Goal: Information Seeking & Learning: Learn about a topic

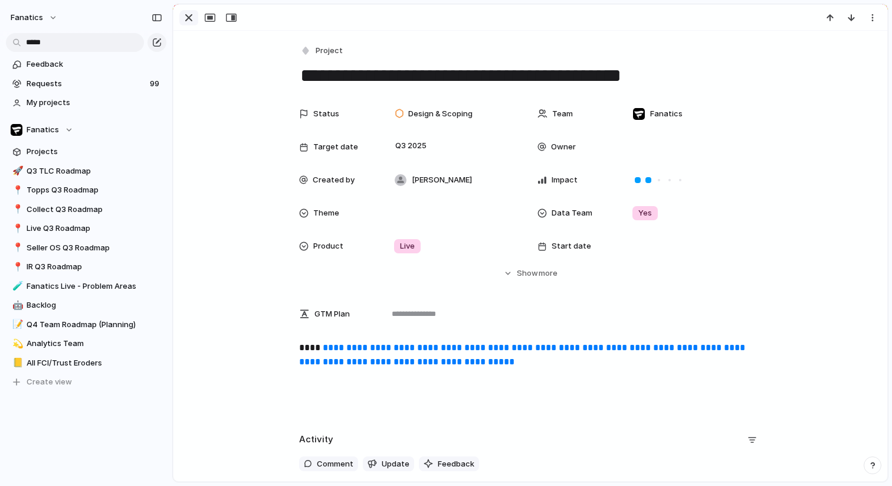
click at [182, 24] on div "button" at bounding box center [189, 18] width 14 height 14
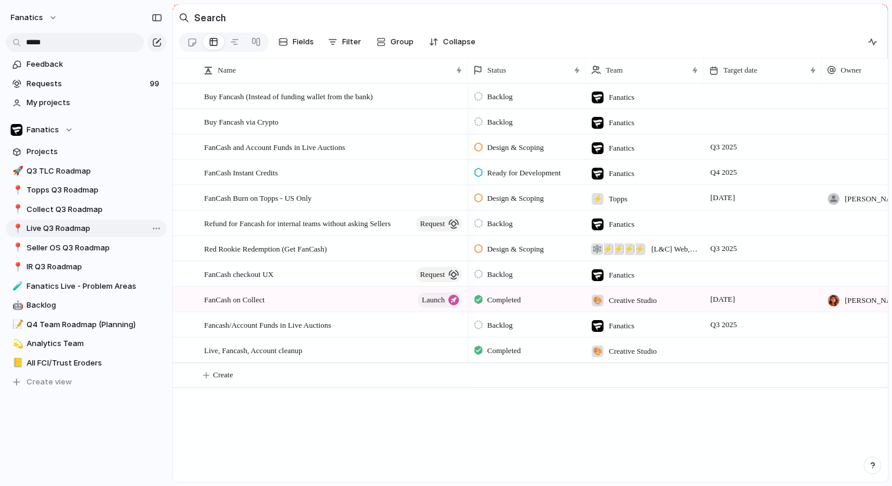
click at [50, 231] on span "Live Q3 Roadmap" at bounding box center [95, 228] width 136 height 12
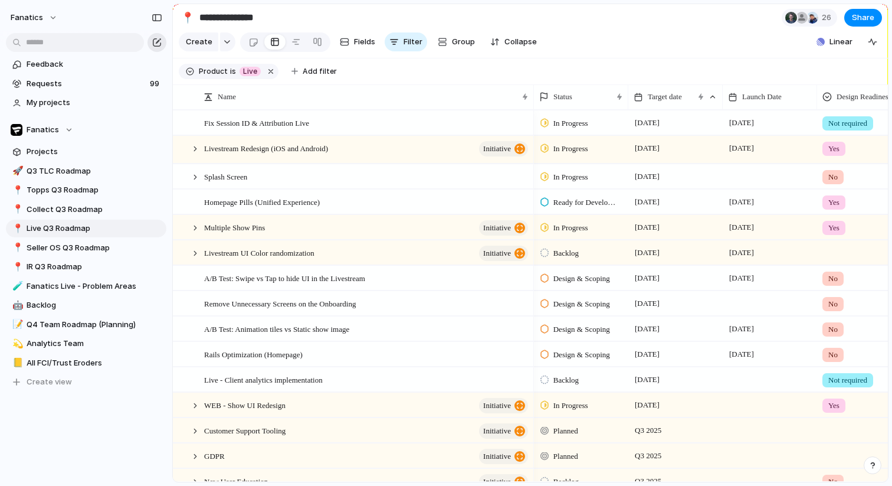
click at [155, 47] on button "button" at bounding box center [156, 42] width 19 height 19
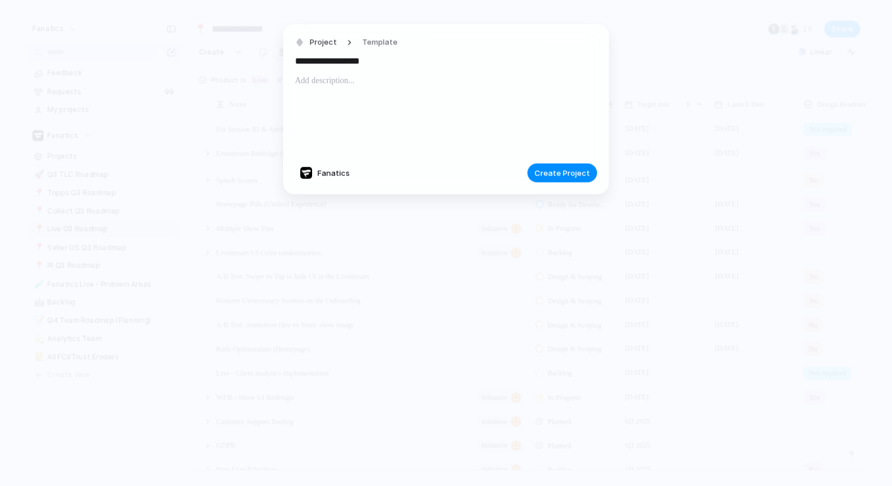
type input "**********"
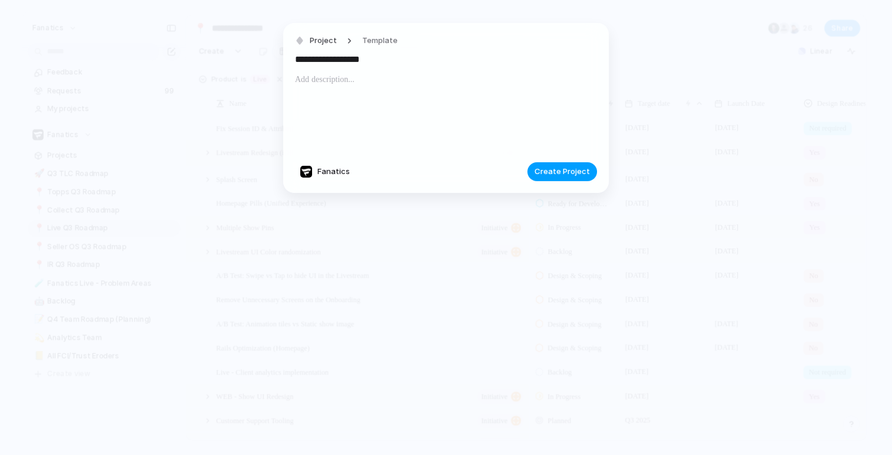
click at [546, 168] on span "Create Project" at bounding box center [561, 172] width 55 height 12
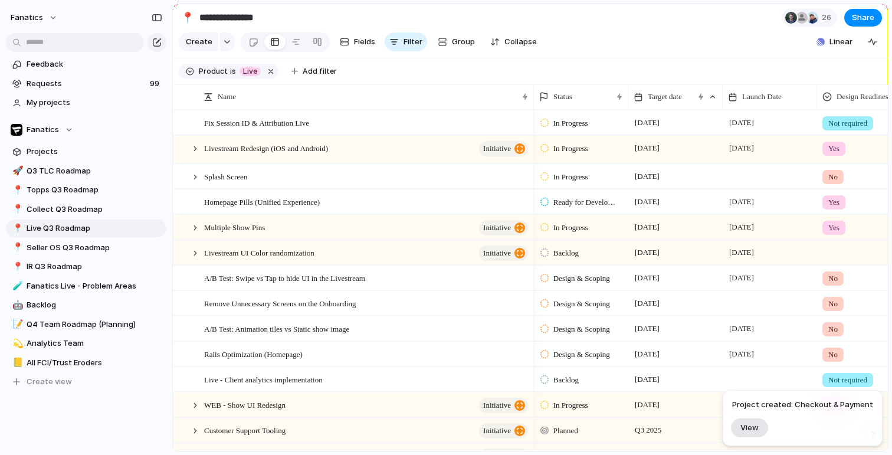
click at [756, 427] on span "View" at bounding box center [749, 427] width 18 height 10
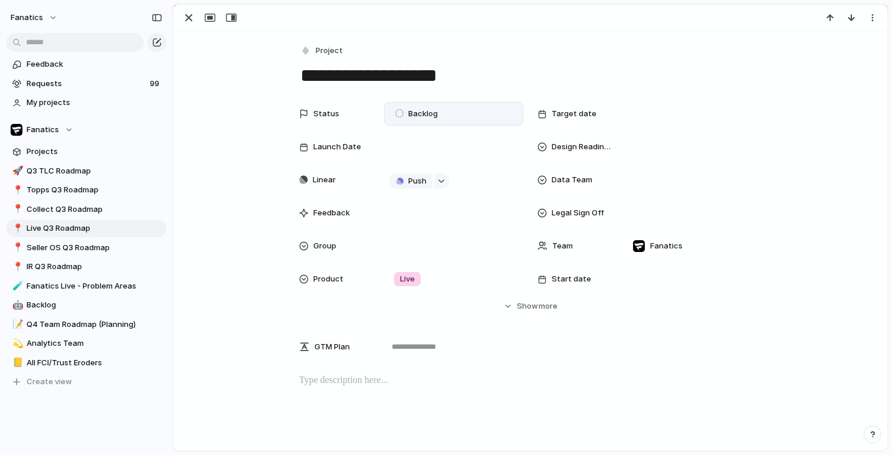
click at [424, 107] on div "Backlog" at bounding box center [418, 114] width 46 height 14
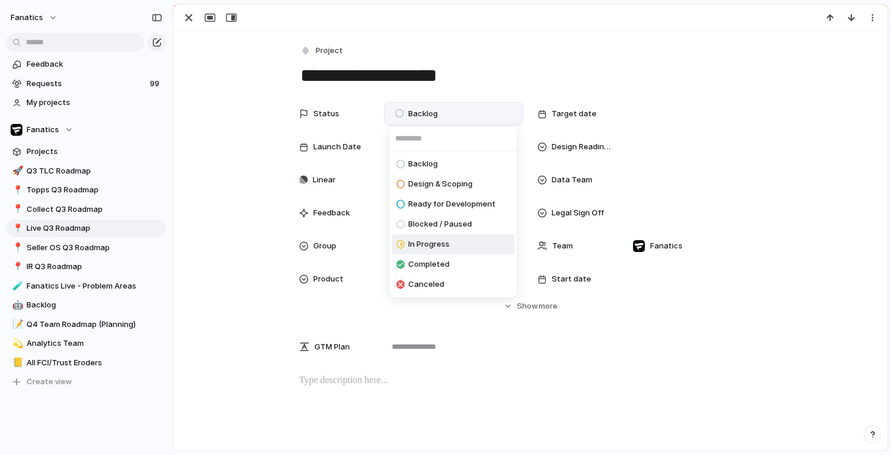
click at [438, 242] on span "In Progress" at bounding box center [428, 244] width 41 height 12
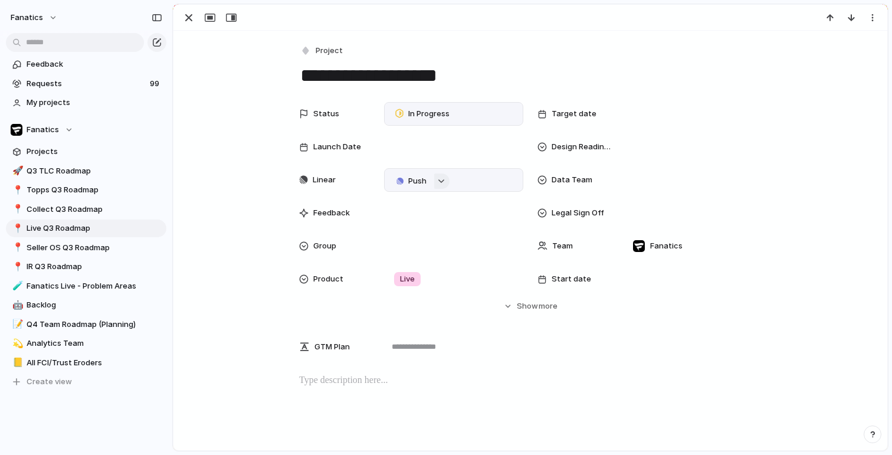
click at [438, 183] on button "button" at bounding box center [441, 180] width 15 height 15
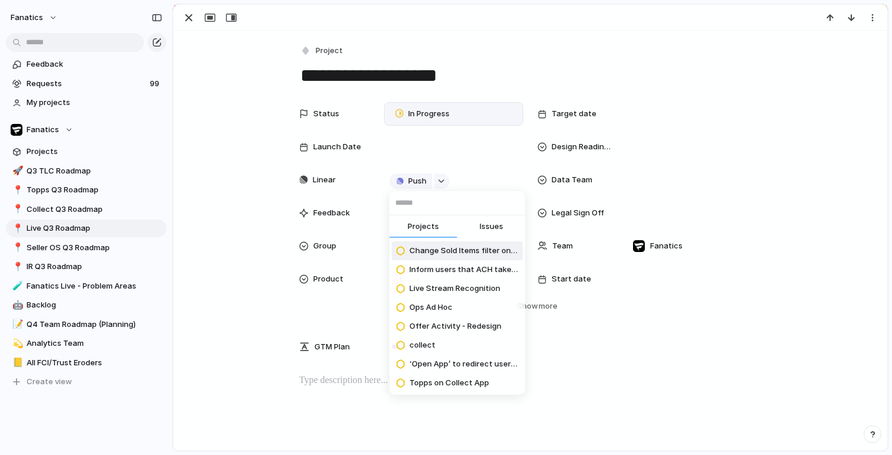
click at [422, 202] on input "text" at bounding box center [457, 203] width 136 height 24
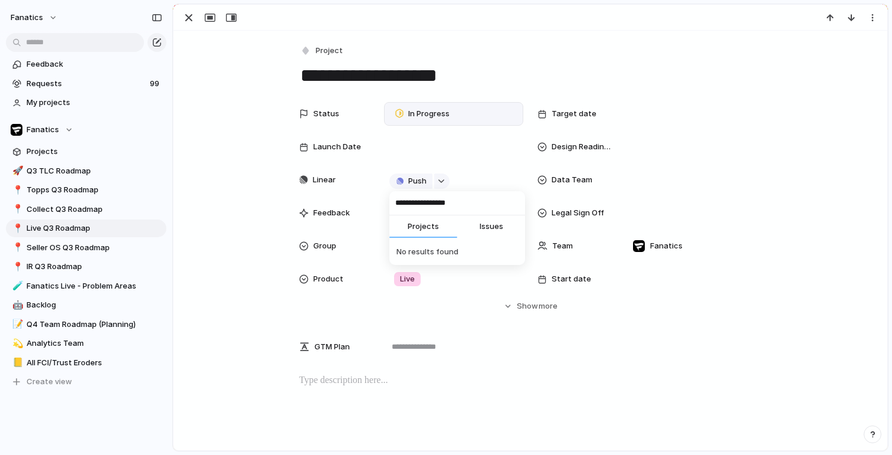
click at [456, 204] on input "**********" at bounding box center [457, 203] width 136 height 24
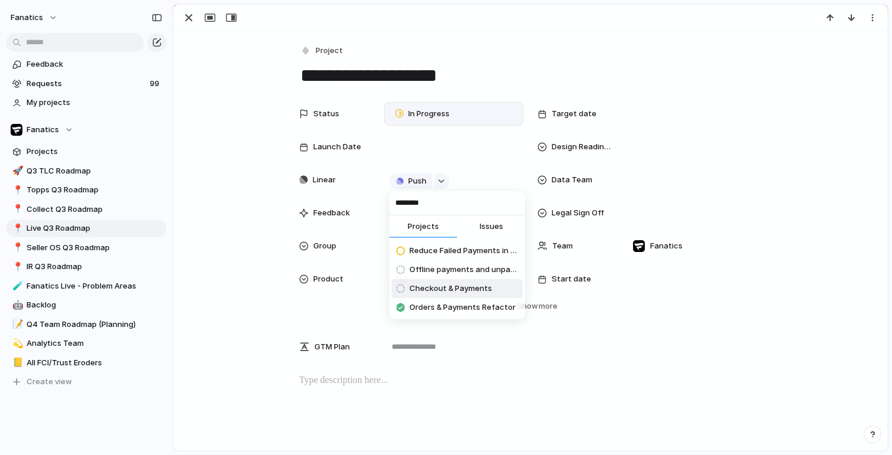
type input "********"
click at [441, 290] on span "Checkout & Payments" at bounding box center [450, 289] width 83 height 12
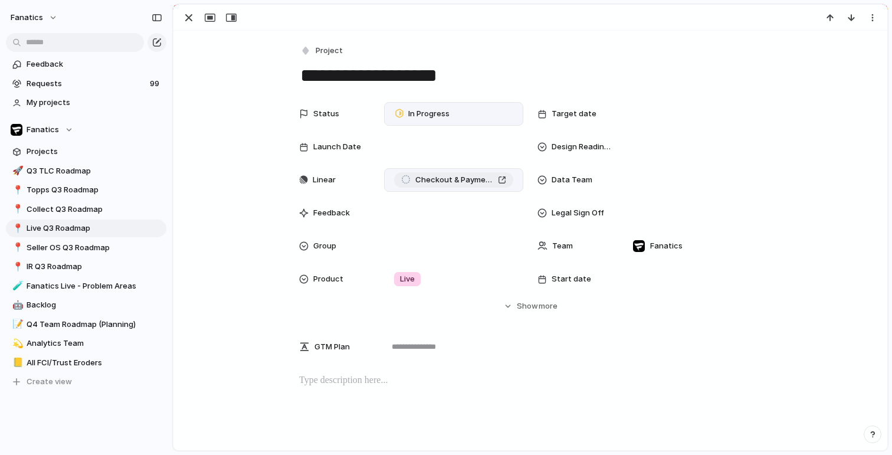
click at [496, 179] on div "Checkout & Payments" at bounding box center [453, 180] width 105 height 12
click at [672, 111] on div at bounding box center [692, 113] width 129 height 13
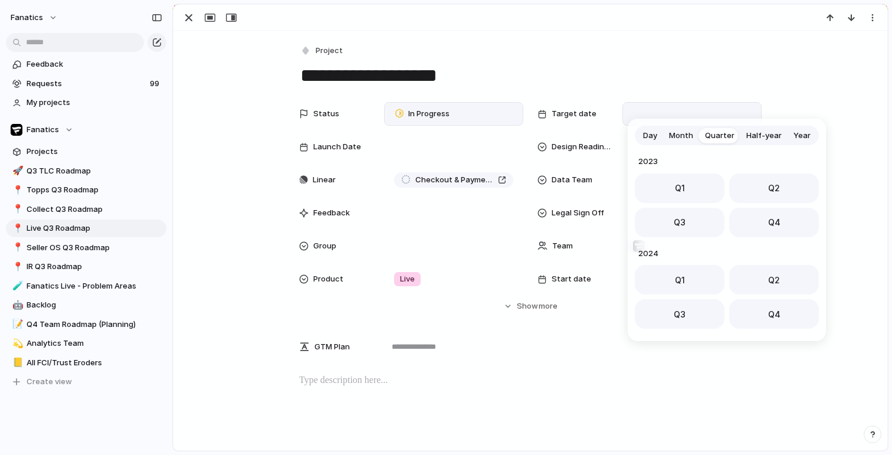
scroll to position [187, 0]
click at [655, 136] on span "Day" at bounding box center [650, 136] width 14 height 12
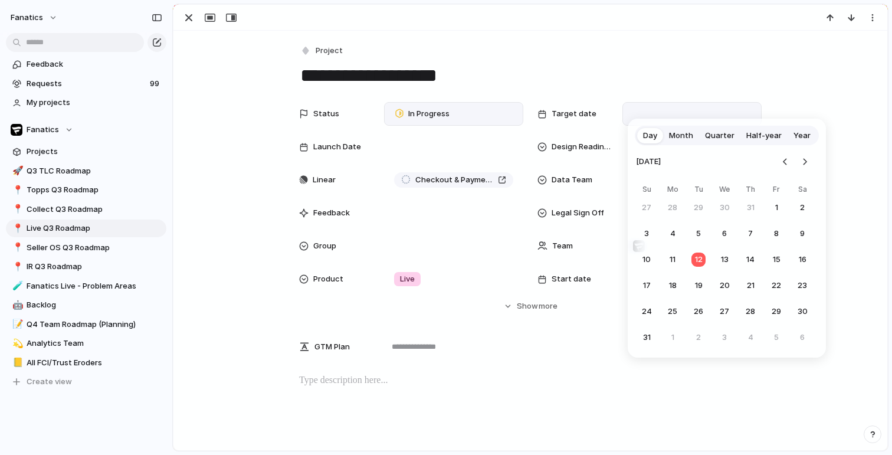
click at [813, 163] on div "[DATE] Su Mo Tu We Th Fr Sa 27 28 29 30 31 1 2 3 4 5 6 7 8 9 10 11 12 13 14 15 …" at bounding box center [727, 251] width 184 height 212
click at [811, 163] on button "Go to the Next Month" at bounding box center [804, 161] width 17 height 17
click at [777, 229] on button "7" at bounding box center [776, 233] width 21 height 21
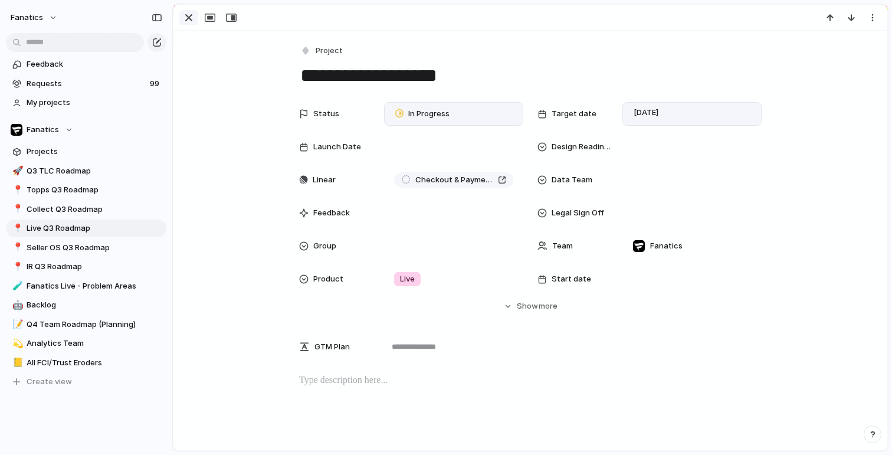
click at [191, 15] on div "button" at bounding box center [189, 18] width 14 height 14
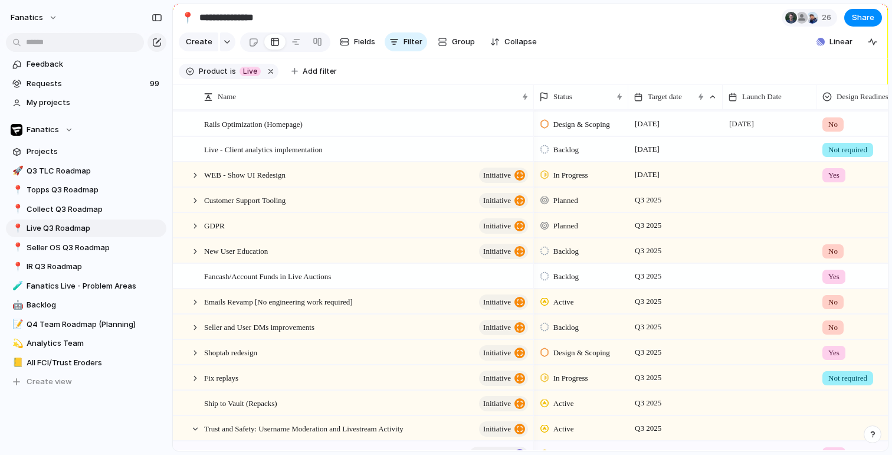
scroll to position [173, 0]
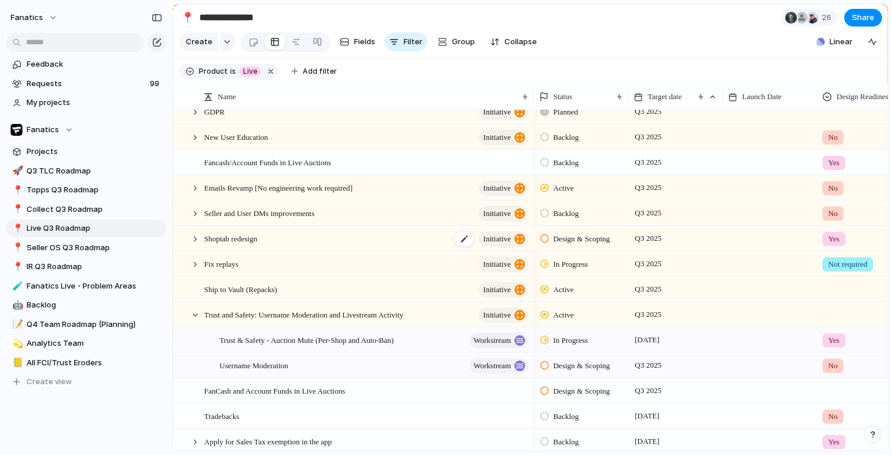
click at [235, 240] on span "Shoptab redesign" at bounding box center [230, 238] width 53 height 14
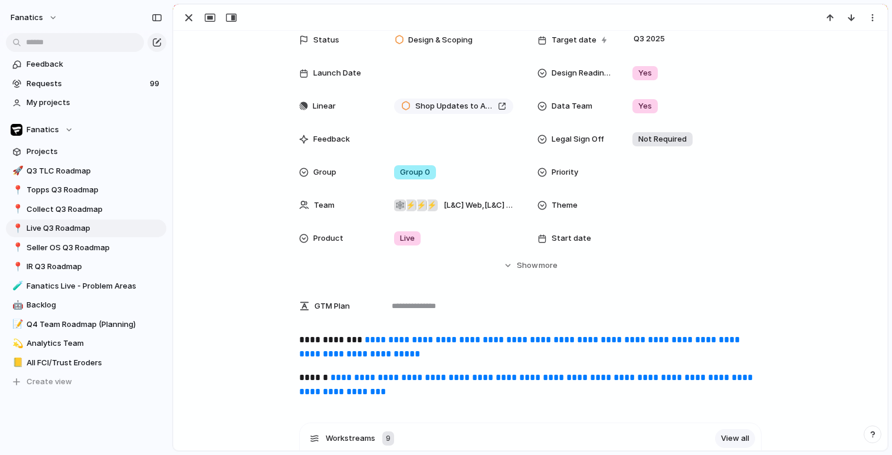
click at [432, 377] on link "**********" at bounding box center [527, 384] width 456 height 23
click at [403, 336] on link "**********" at bounding box center [520, 346] width 443 height 23
click at [188, 18] on div "button" at bounding box center [189, 18] width 14 height 14
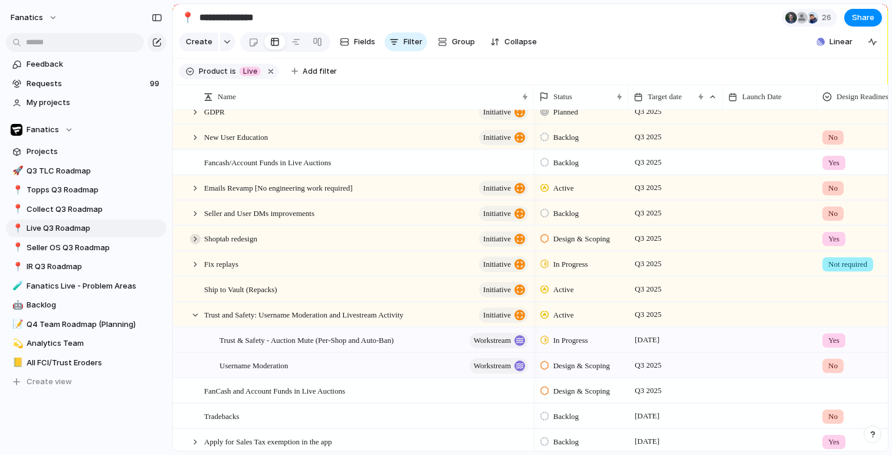
click at [198, 238] on div at bounding box center [195, 239] width 11 height 11
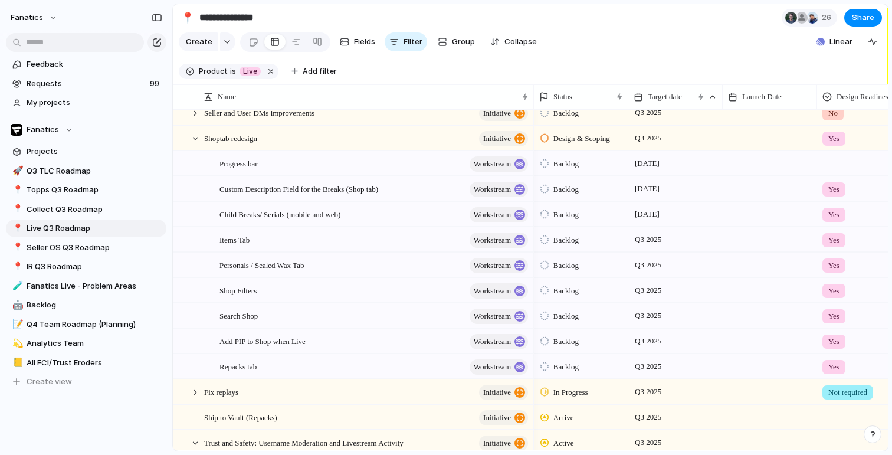
scroll to position [445, 0]
click at [563, 160] on span "Backlog" at bounding box center [565, 164] width 25 height 12
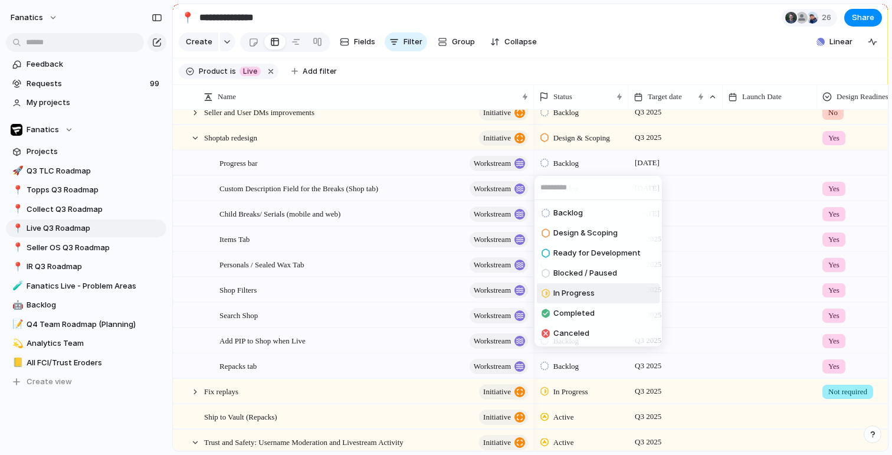
click at [566, 289] on span "In Progress" at bounding box center [573, 293] width 41 height 12
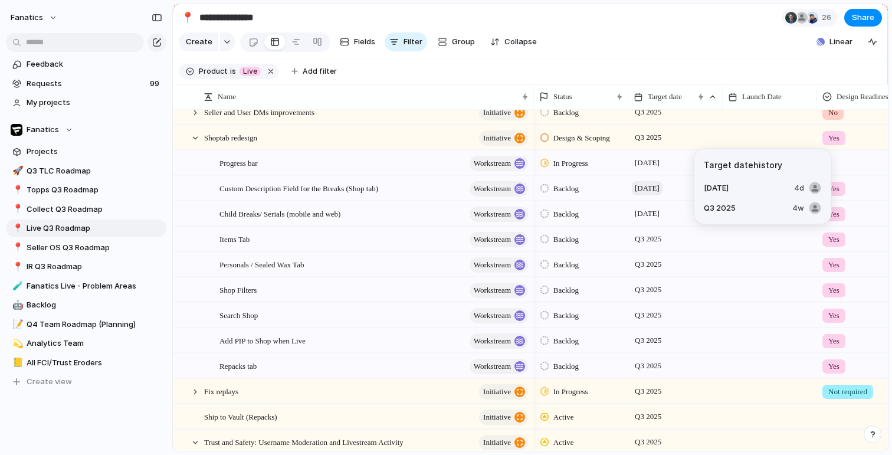
click at [649, 188] on span "[DATE]" at bounding box center [647, 188] width 31 height 14
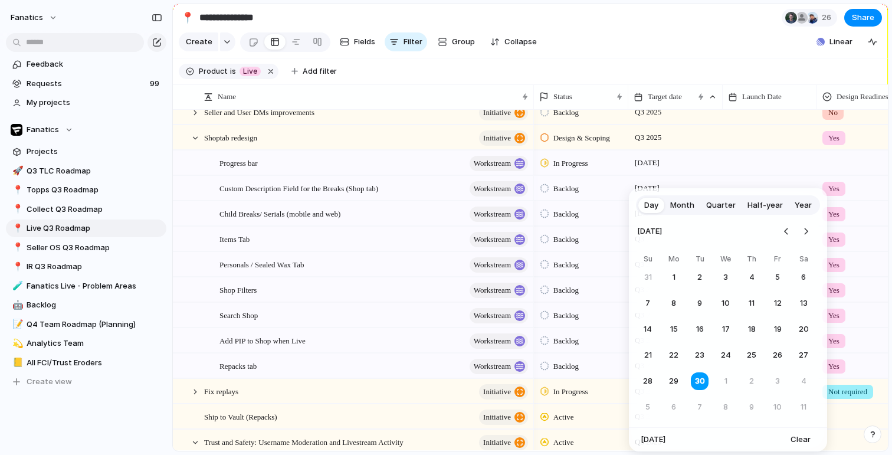
click at [711, 205] on span "Quarter" at bounding box center [720, 205] width 29 height 12
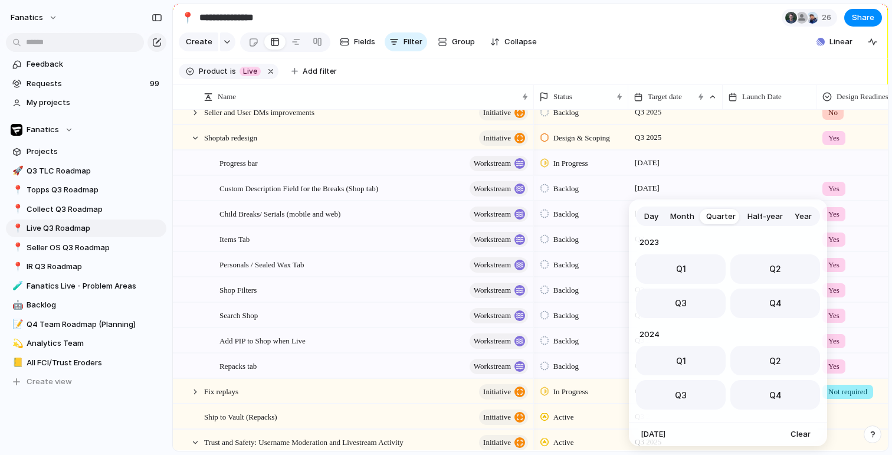
scroll to position [187, 0]
click at [765, 308] on button "Q4" at bounding box center [775, 299] width 90 height 29
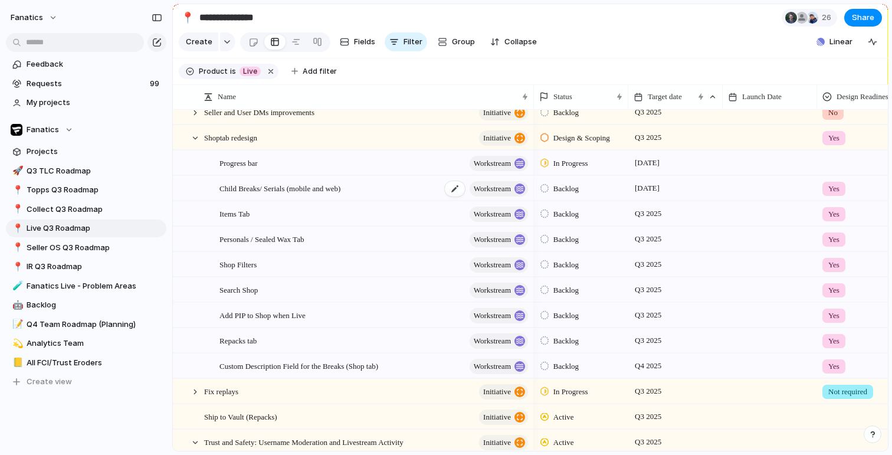
click at [340, 192] on span "Child Breaks/ Serials (mobile and web)" at bounding box center [279, 188] width 121 height 14
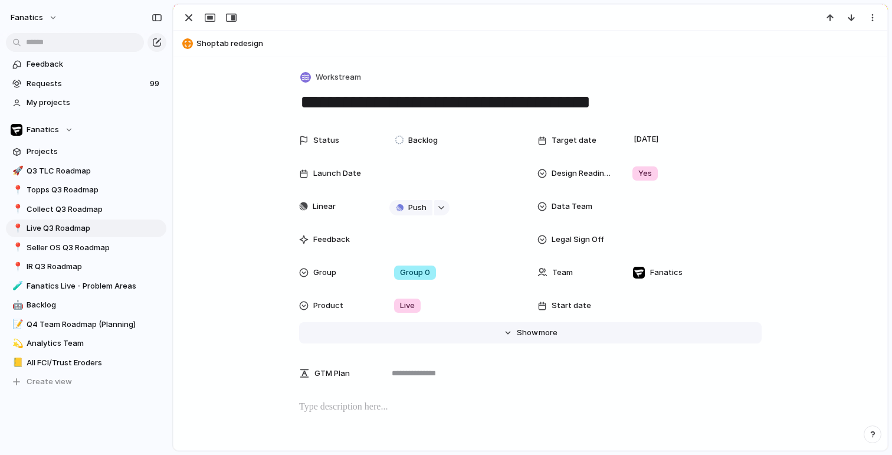
click at [526, 336] on span "Show" at bounding box center [527, 333] width 21 height 12
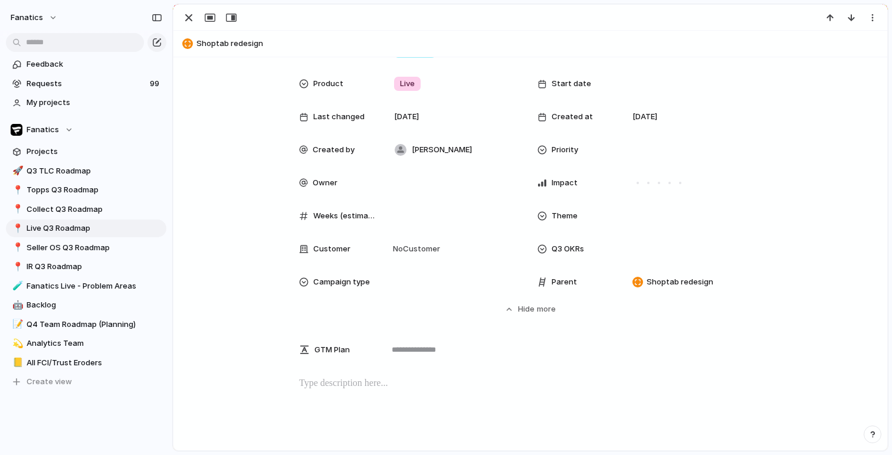
scroll to position [247, 0]
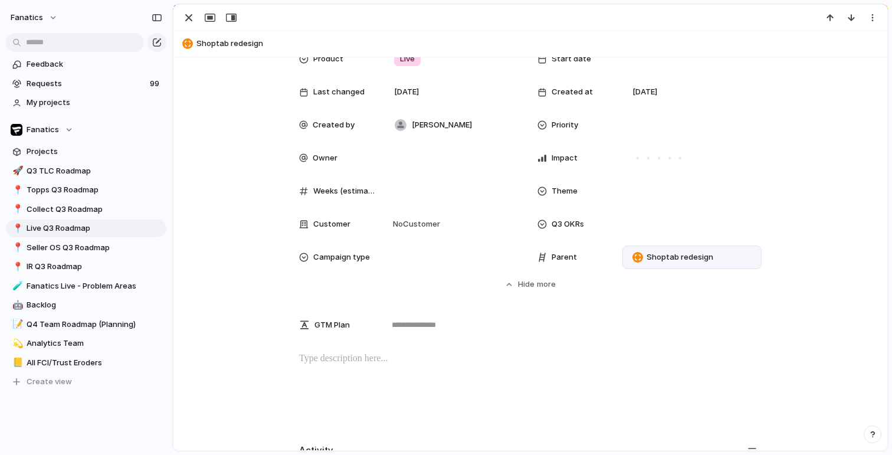
click at [677, 261] on span "Shoptab redesign" at bounding box center [680, 257] width 67 height 12
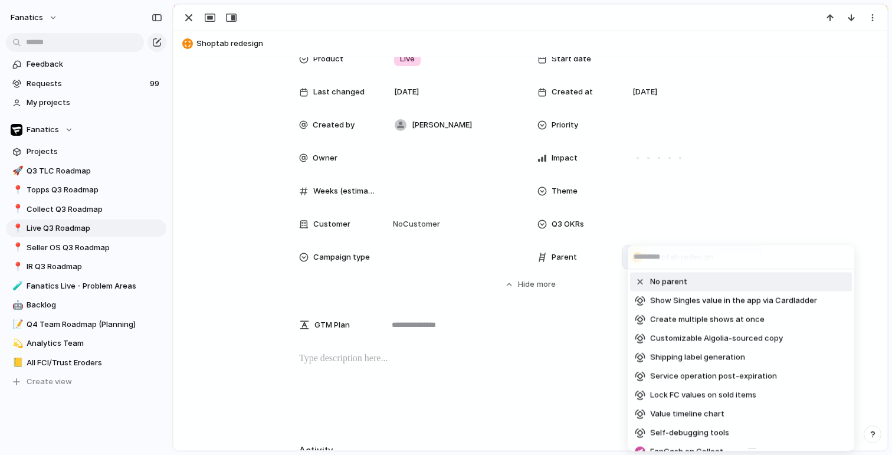
click at [678, 281] on span "No parent" at bounding box center [668, 282] width 37 height 12
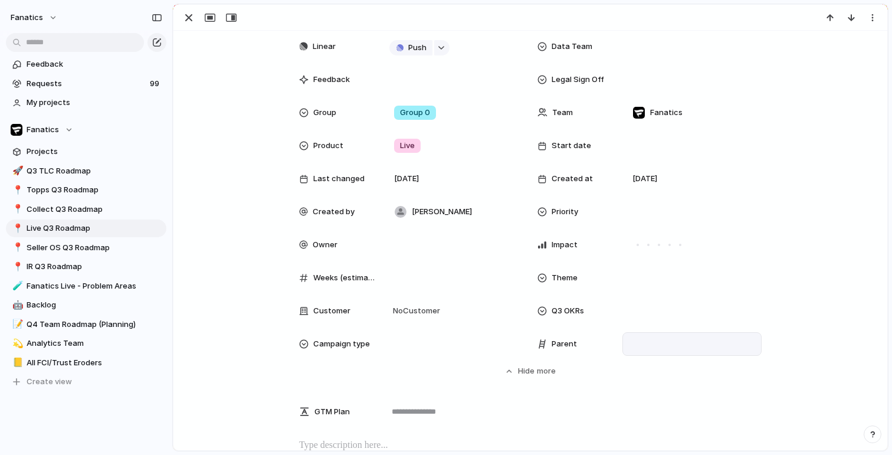
scroll to position [0, 0]
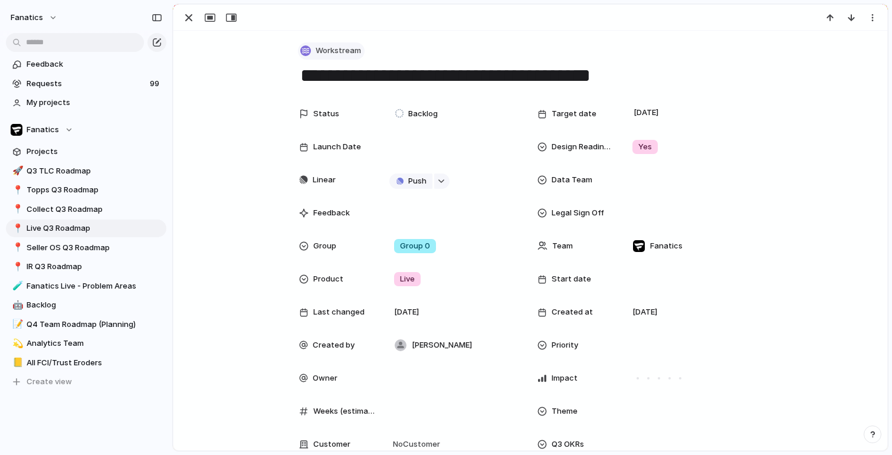
click at [330, 48] on span "Workstream" at bounding box center [338, 51] width 45 height 12
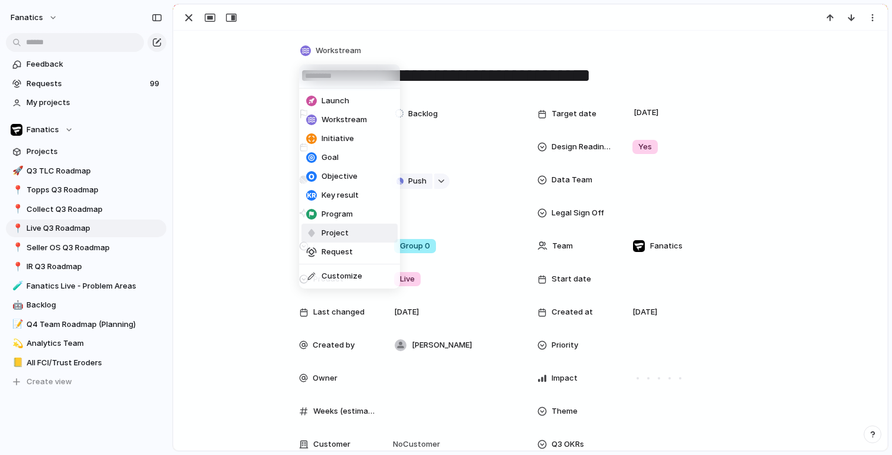
click at [342, 236] on span "Project" at bounding box center [335, 233] width 27 height 12
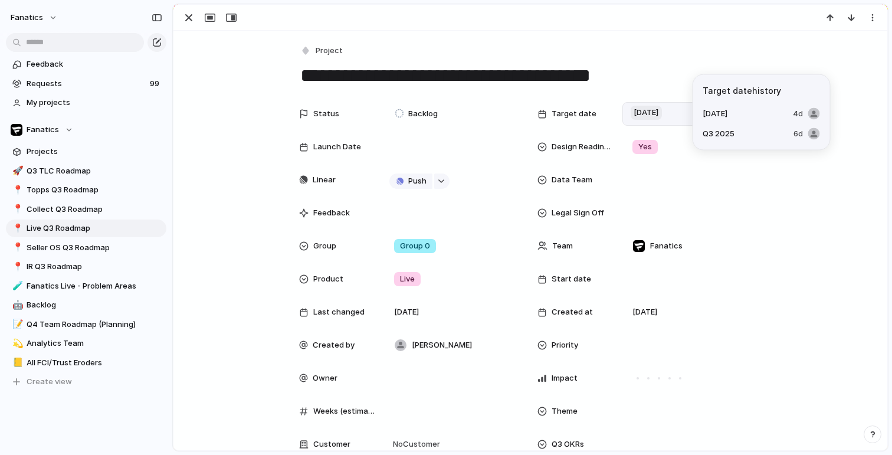
click at [650, 116] on span "[DATE]" at bounding box center [646, 113] width 31 height 14
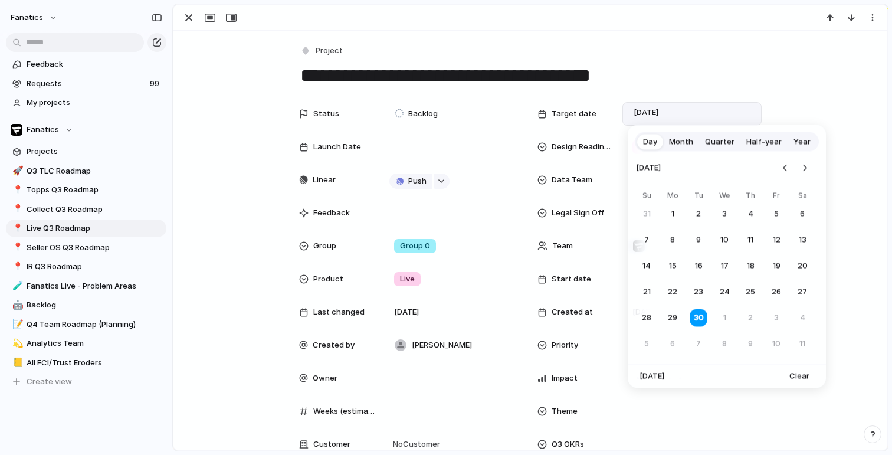
click at [711, 140] on span "Quarter" at bounding box center [719, 142] width 29 height 12
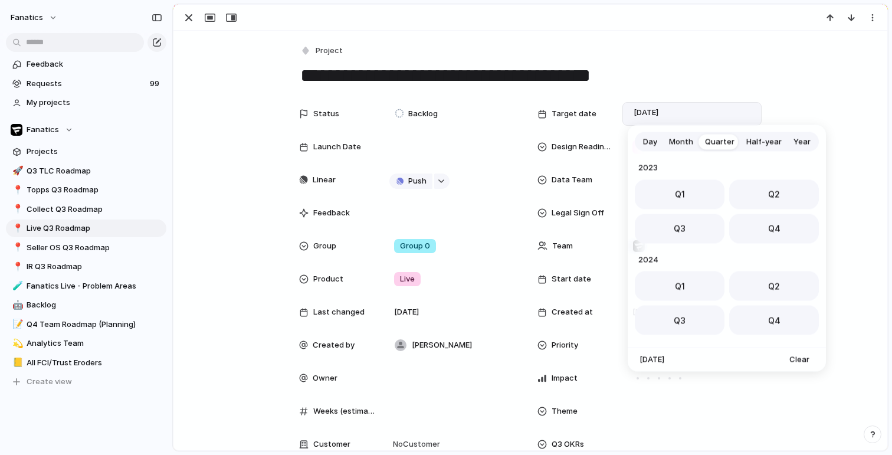
scroll to position [187, 0]
click at [704, 229] on button "Q3" at bounding box center [680, 224] width 90 height 29
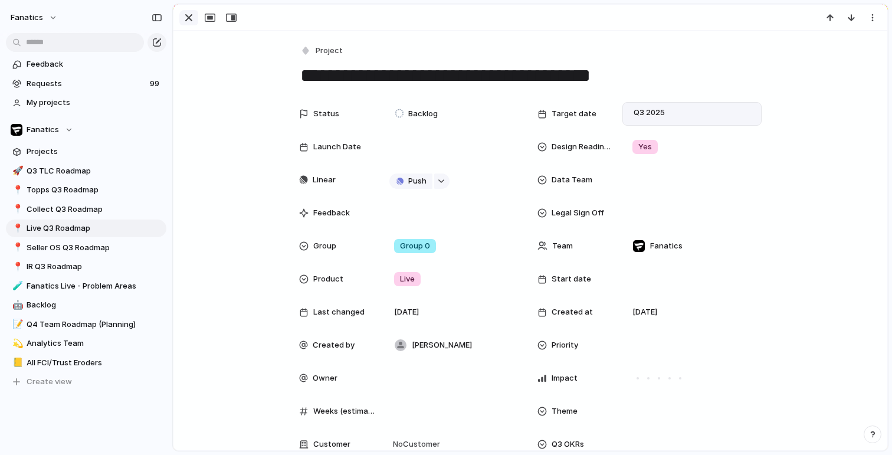
click at [194, 19] on div "button" at bounding box center [189, 18] width 14 height 14
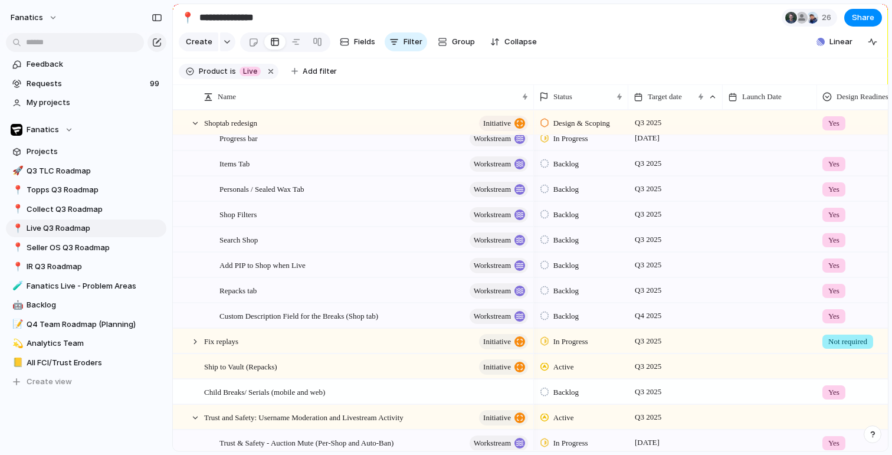
scroll to position [480, 0]
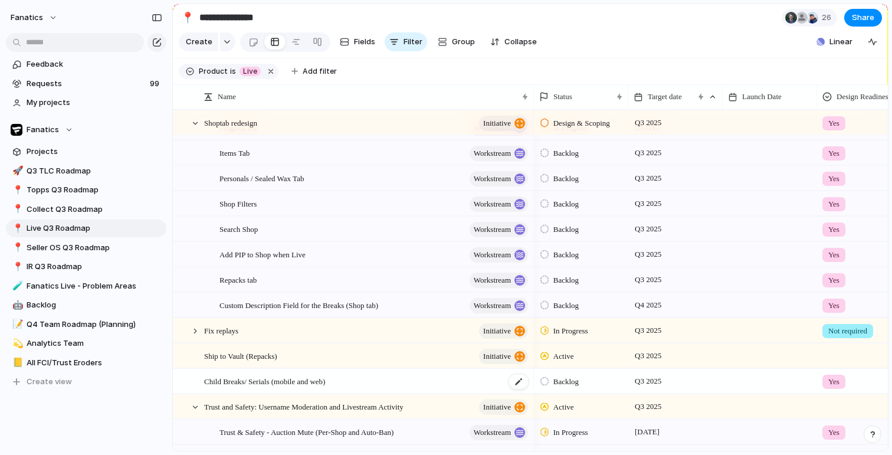
click at [305, 381] on span "Child Breaks/ Serials (mobile and web)" at bounding box center [264, 381] width 121 height 14
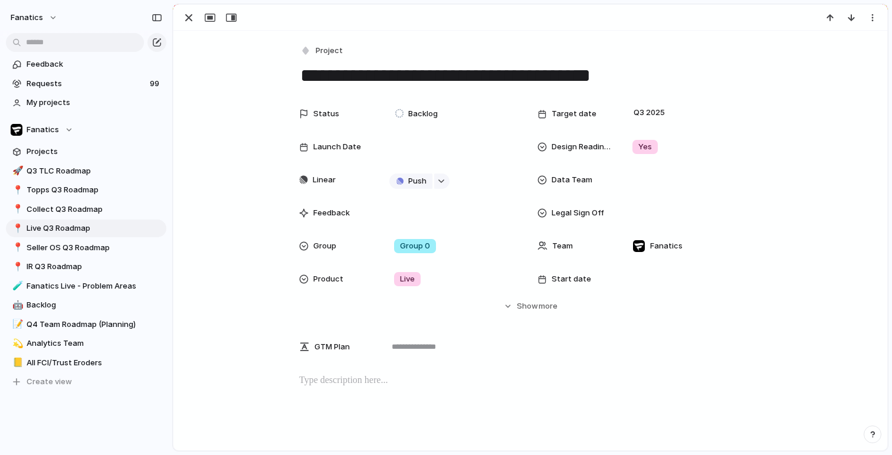
click at [470, 76] on textarea "**********" at bounding box center [530, 75] width 463 height 25
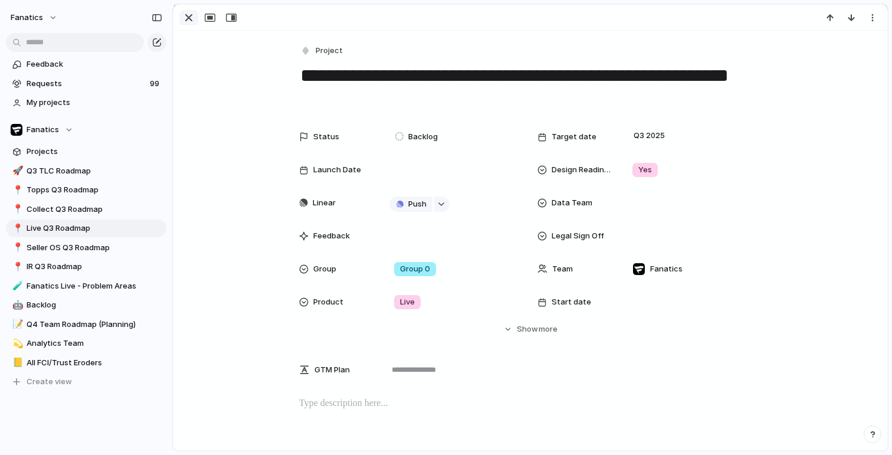
type textarea "**********"
click at [190, 13] on div "button" at bounding box center [189, 18] width 14 height 14
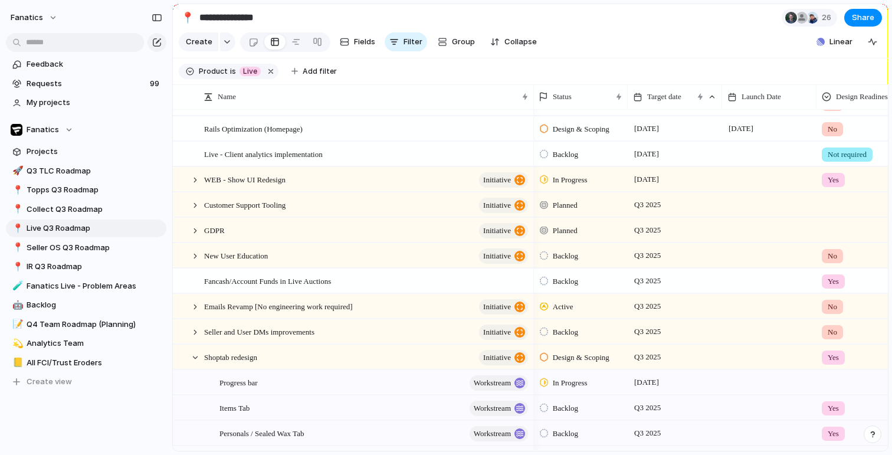
scroll to position [207, 0]
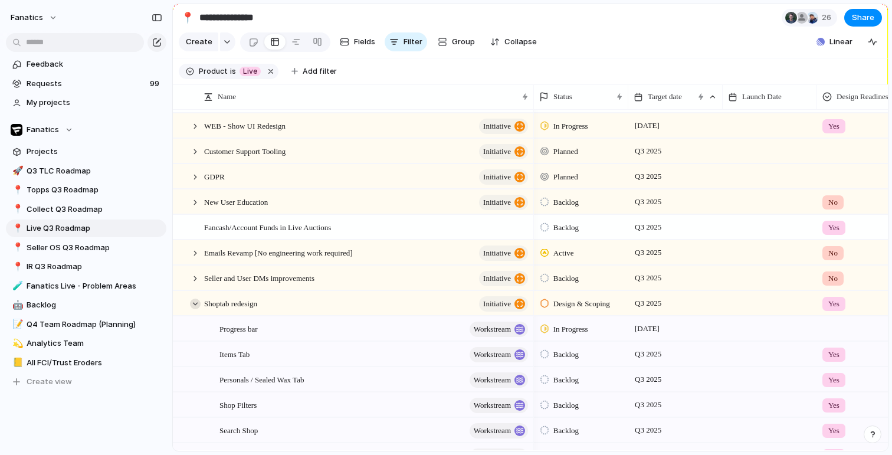
click at [196, 304] on div at bounding box center [195, 304] width 11 height 11
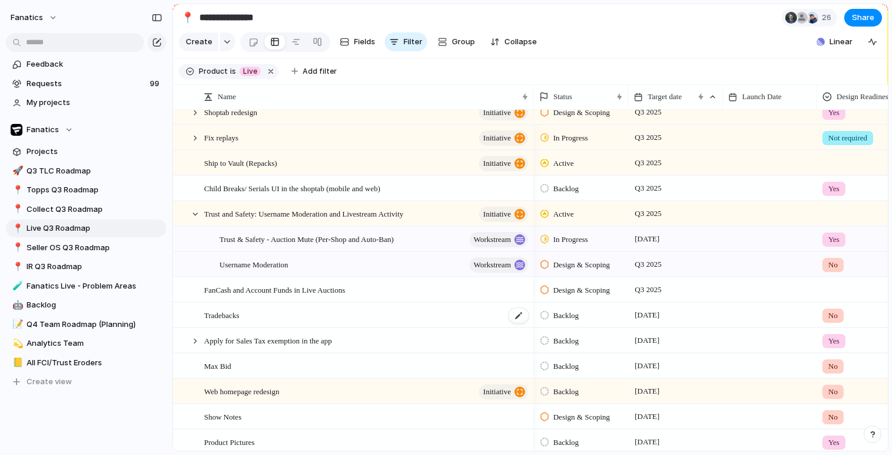
click at [224, 314] on span "Tradebacks" at bounding box center [221, 315] width 35 height 14
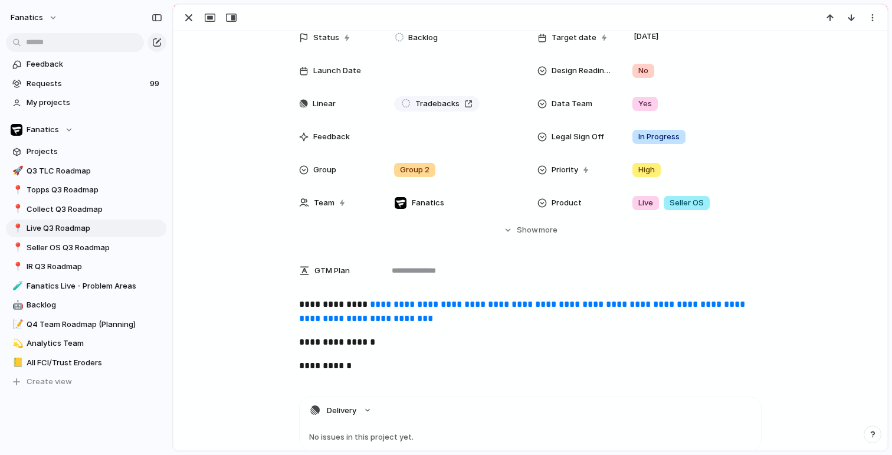
click at [379, 320] on link "**********" at bounding box center [523, 311] width 448 height 23
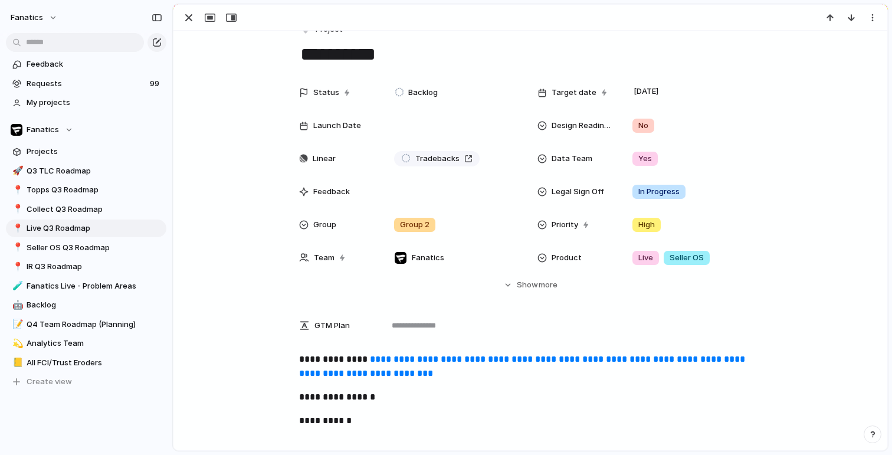
scroll to position [14, 0]
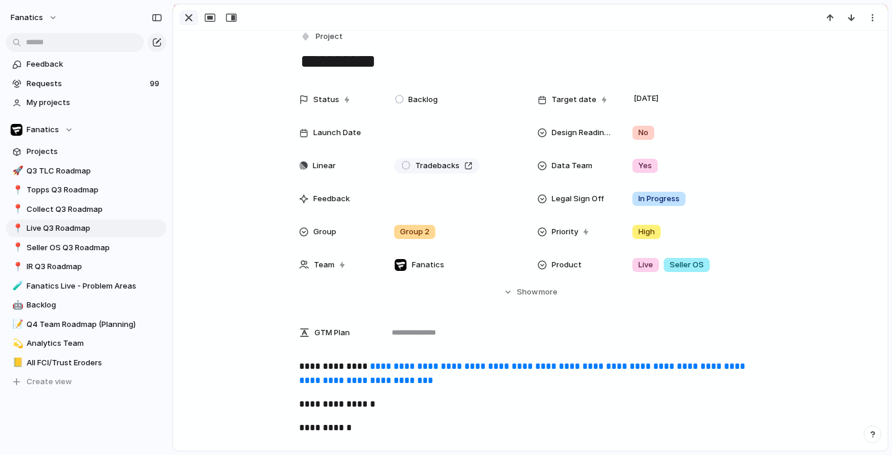
click at [190, 16] on div "button" at bounding box center [189, 18] width 14 height 14
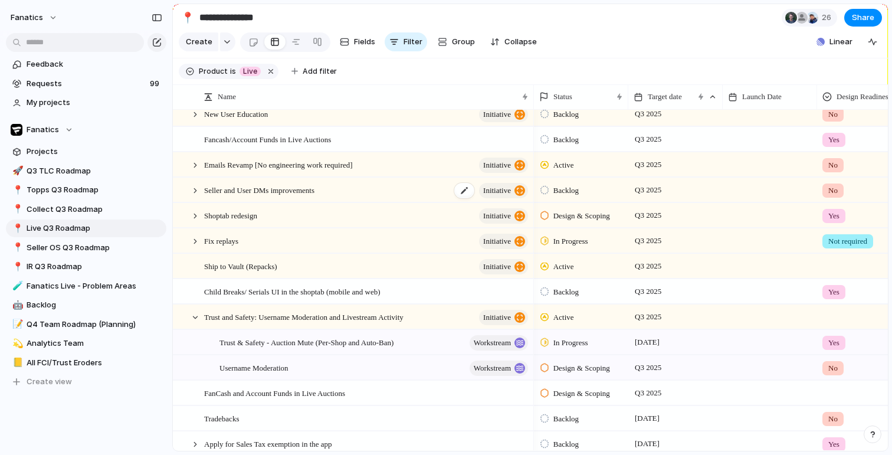
scroll to position [355, 0]
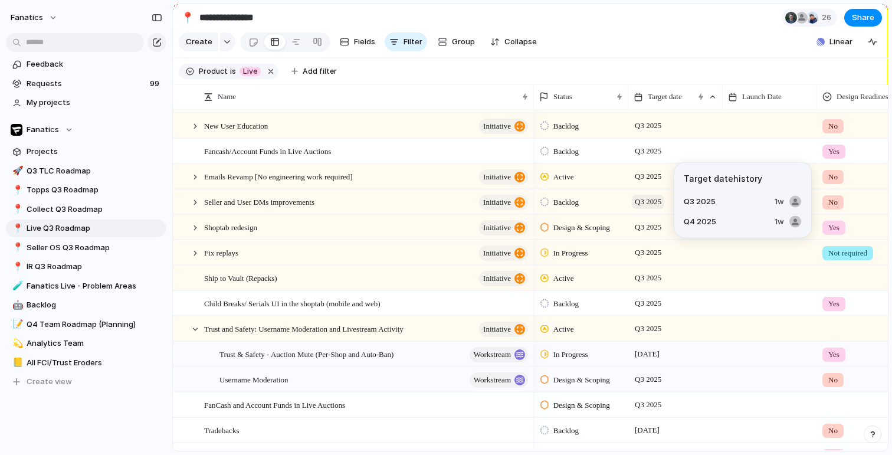
click at [639, 205] on span "Q3 2025" at bounding box center [648, 202] width 32 height 14
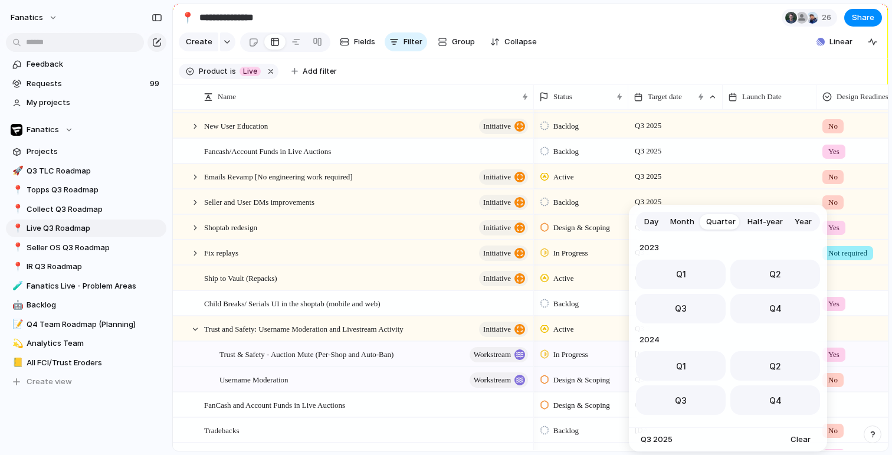
scroll to position [187, 0]
click at [652, 224] on span "Day" at bounding box center [651, 222] width 14 height 12
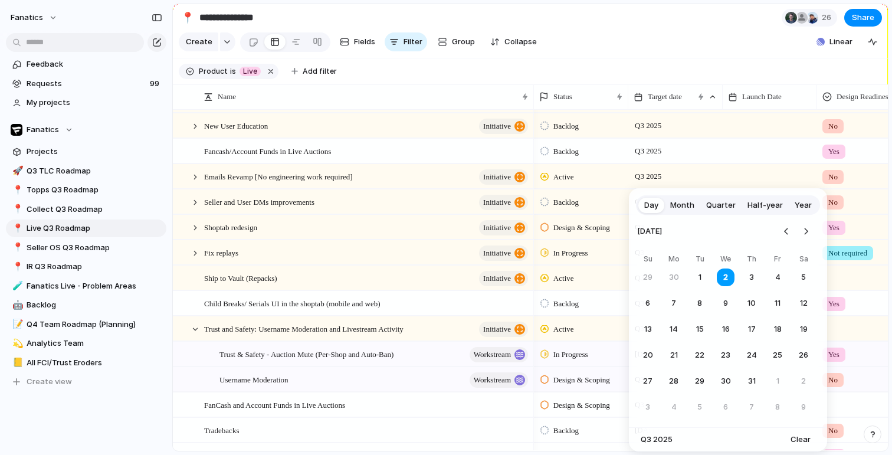
click at [641, 170] on div "Day Month Quarter Half-year Year [DATE] Su Mo Tu We Th Fr Sa 29 30 1 2 3 4 5 6 …" at bounding box center [446, 227] width 892 height 455
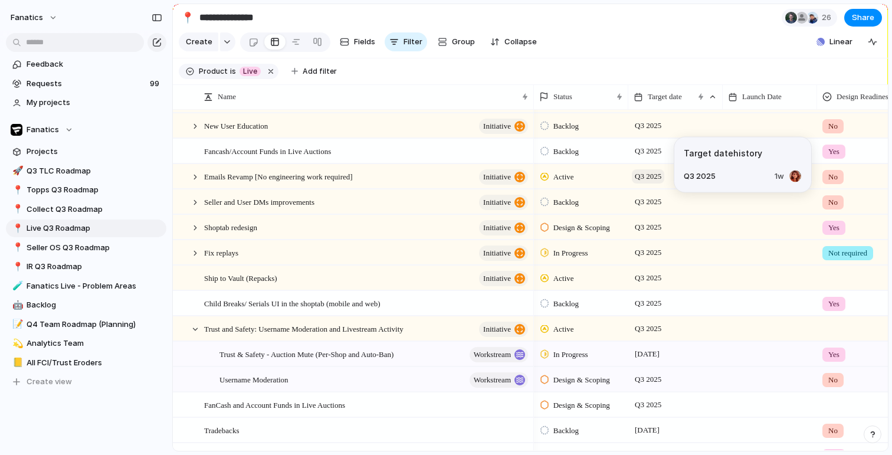
click at [642, 177] on span "Q3 2025" at bounding box center [648, 176] width 32 height 14
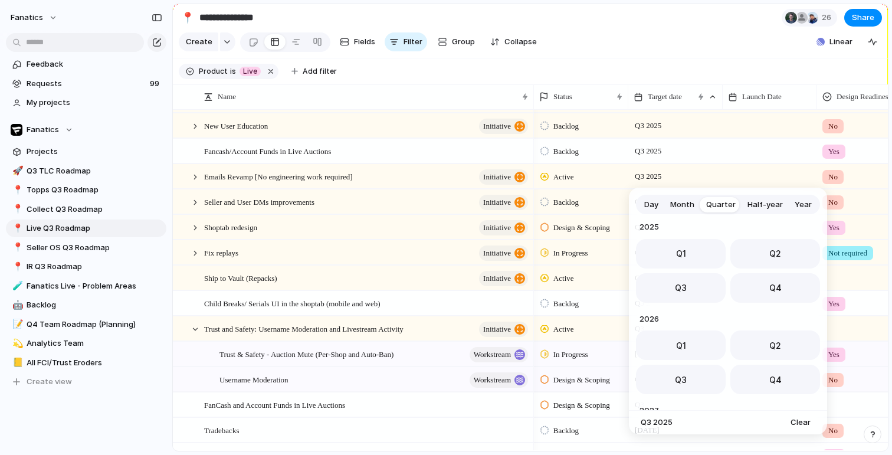
click at [654, 204] on span "Day" at bounding box center [651, 205] width 14 height 12
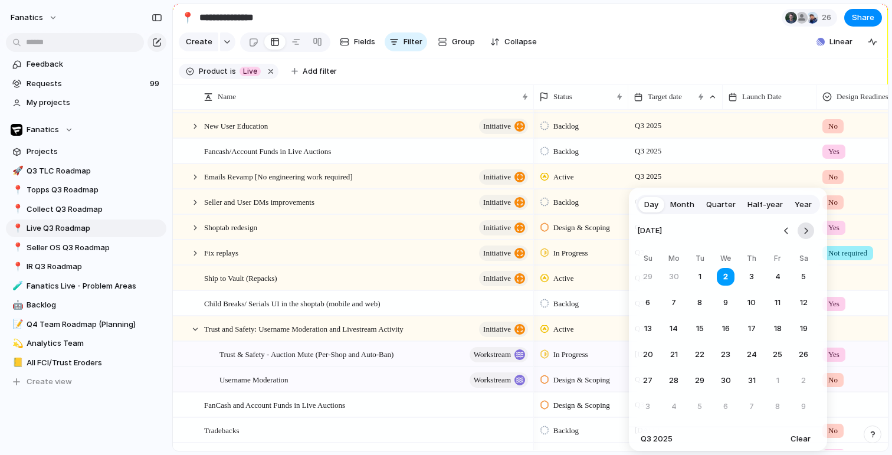
click at [805, 233] on button "Go to the Next Month" at bounding box center [806, 230] width 17 height 17
click at [703, 377] on button "30" at bounding box center [699, 380] width 21 height 21
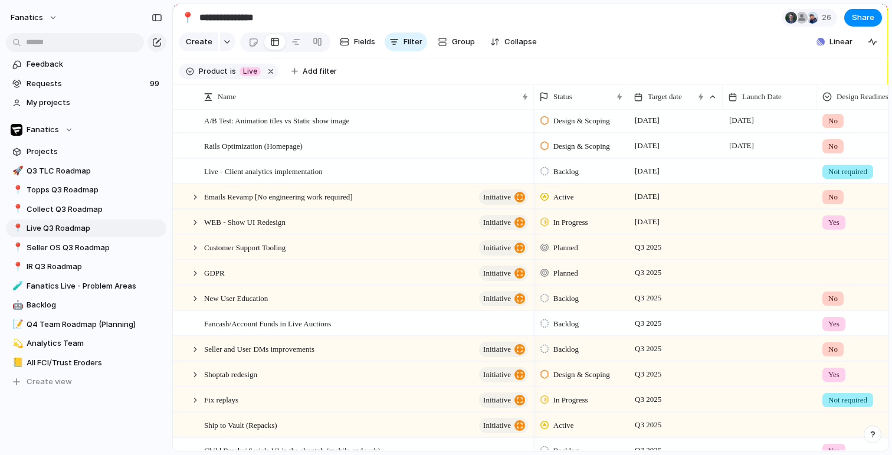
scroll to position [197, 0]
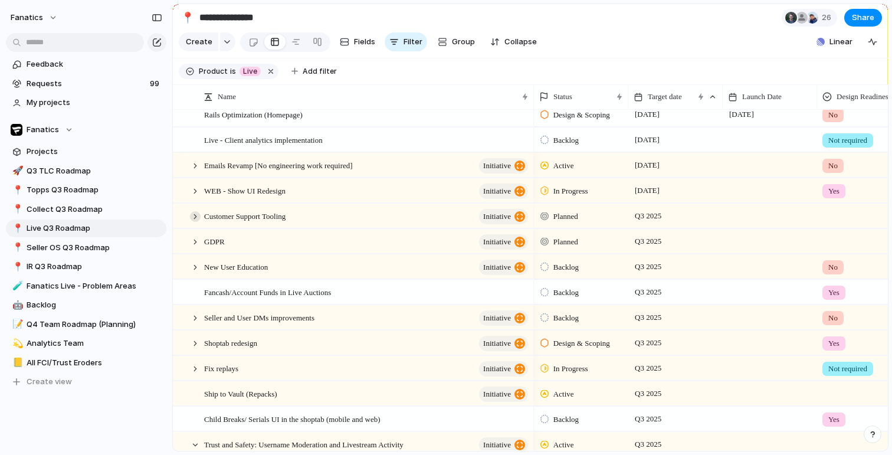
click at [197, 216] on div at bounding box center [195, 216] width 11 height 11
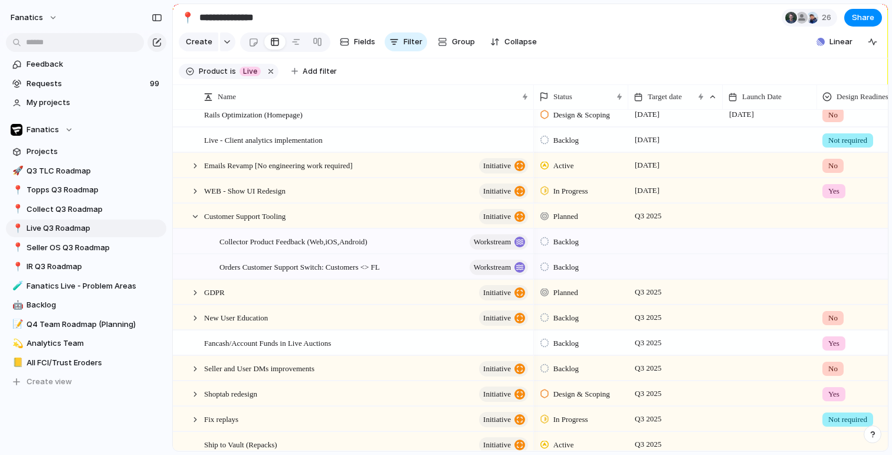
scroll to position [251, 0]
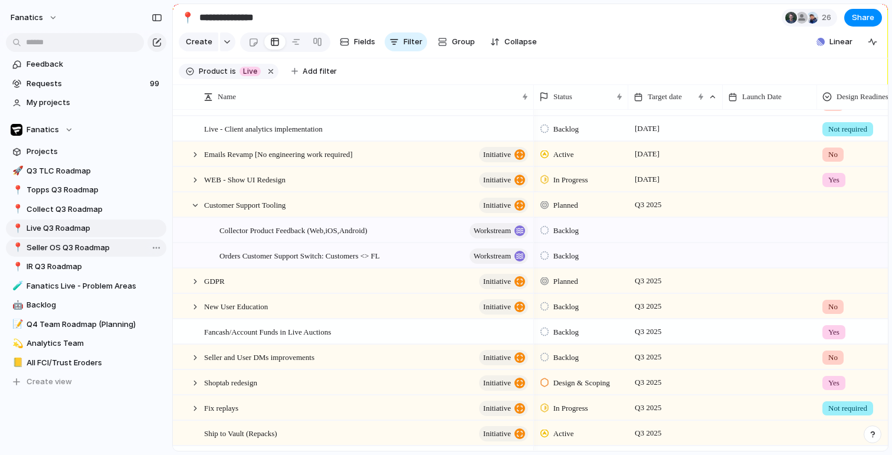
click at [68, 252] on span "Seller OS Q3 Roadmap" at bounding box center [95, 248] width 136 height 12
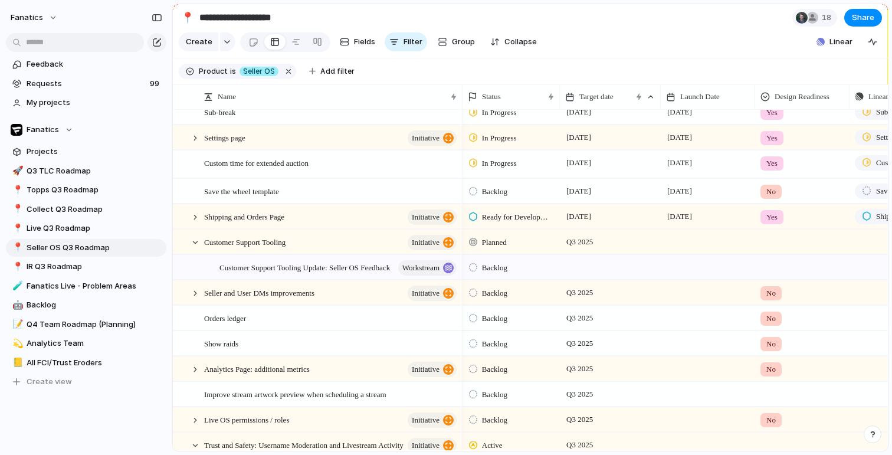
scroll to position [90, 0]
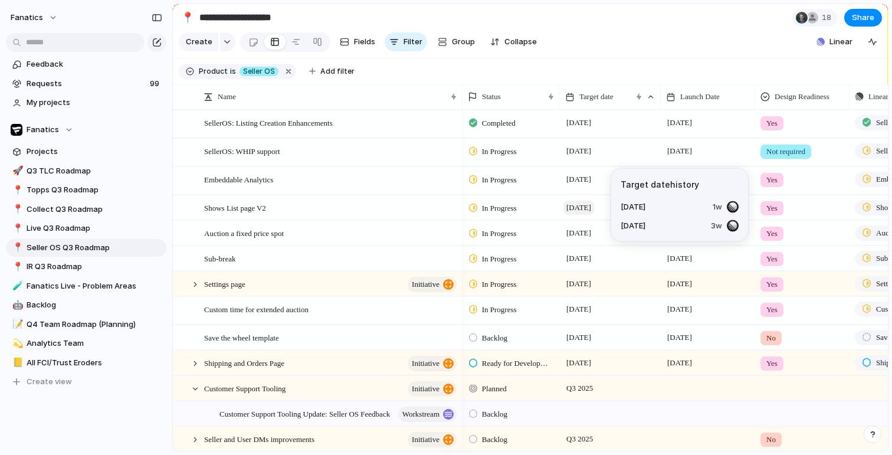
click at [582, 209] on span "[DATE]" at bounding box center [578, 208] width 31 height 14
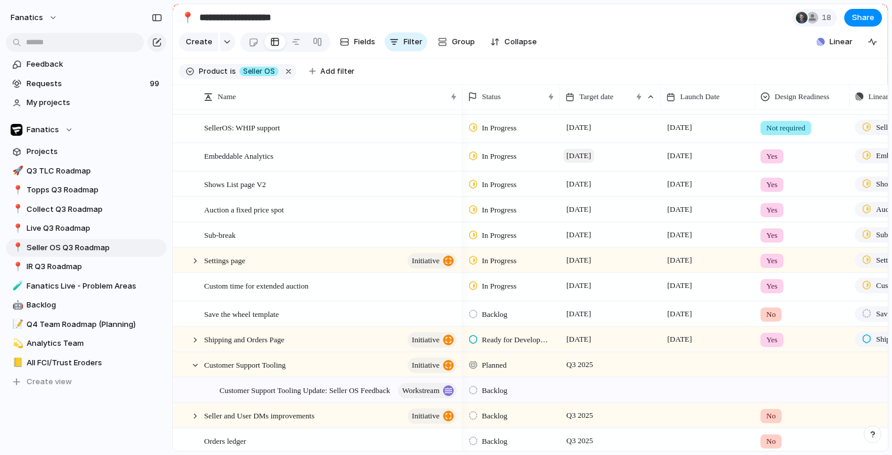
scroll to position [27, 0]
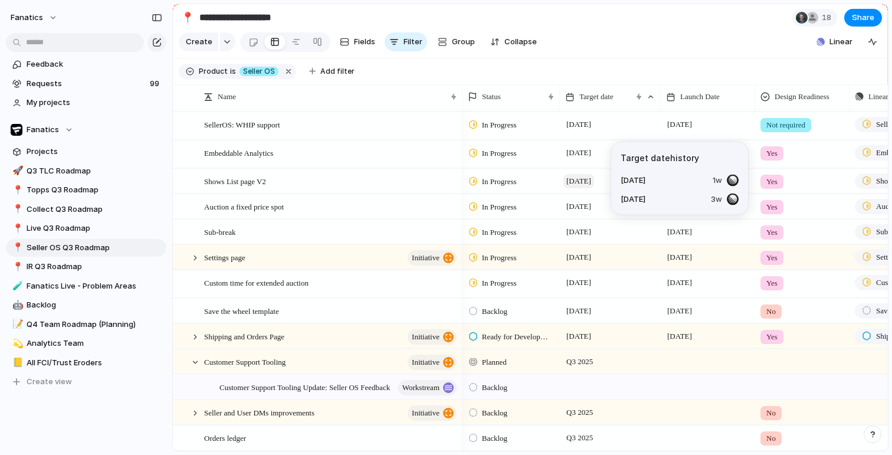
click at [578, 182] on span "[DATE]" at bounding box center [578, 181] width 31 height 14
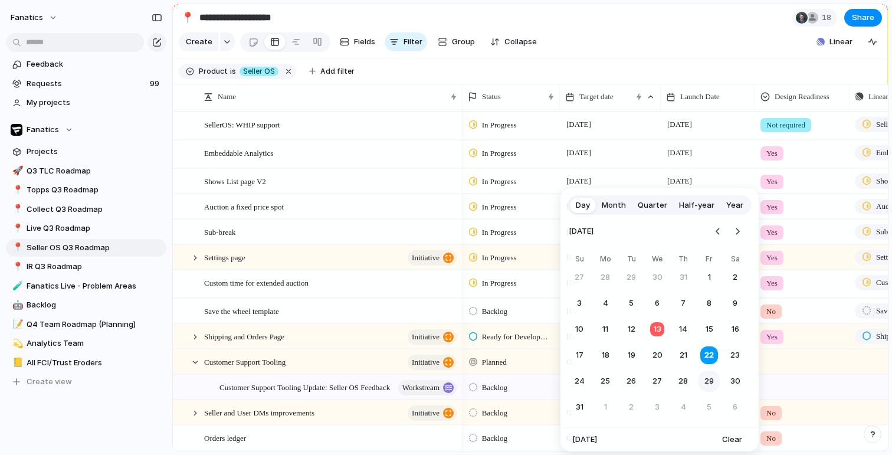
click at [710, 380] on button "29" at bounding box center [708, 380] width 21 height 21
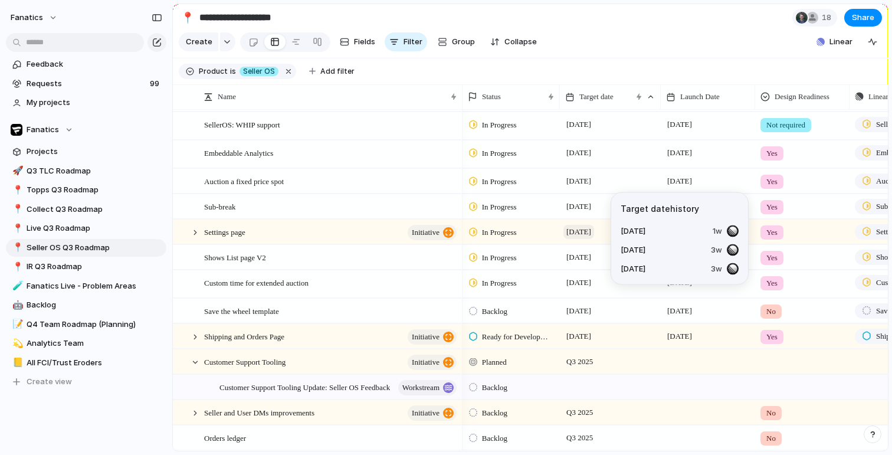
click at [581, 233] on span "[DATE]" at bounding box center [578, 232] width 31 height 14
click at [585, 230] on span "[DATE]" at bounding box center [578, 232] width 31 height 14
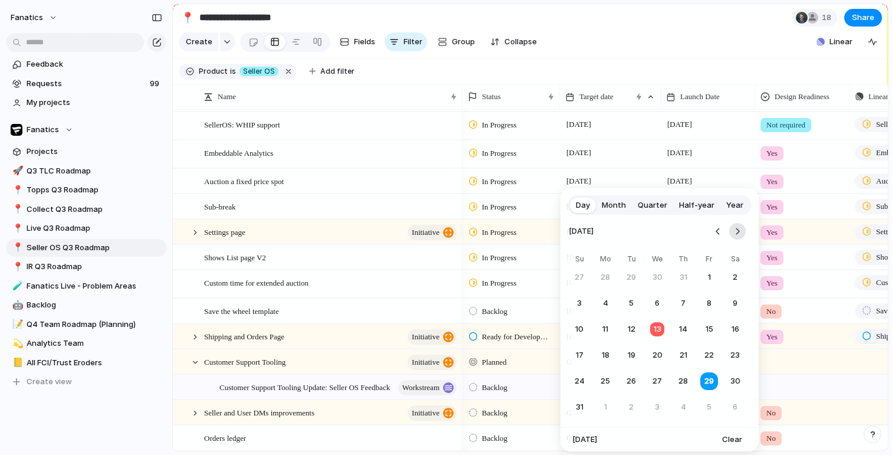
click at [740, 228] on button "Go to the Next Month" at bounding box center [737, 231] width 17 height 17
click at [705, 303] on button "12" at bounding box center [708, 303] width 21 height 21
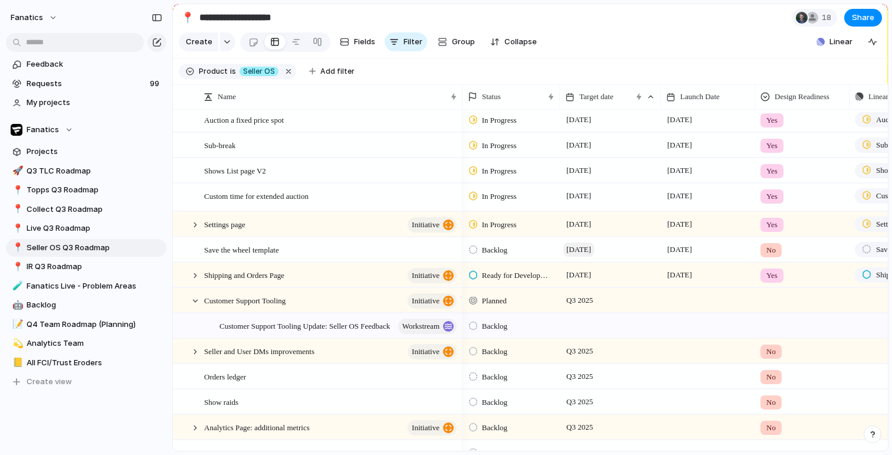
scroll to position [93, 0]
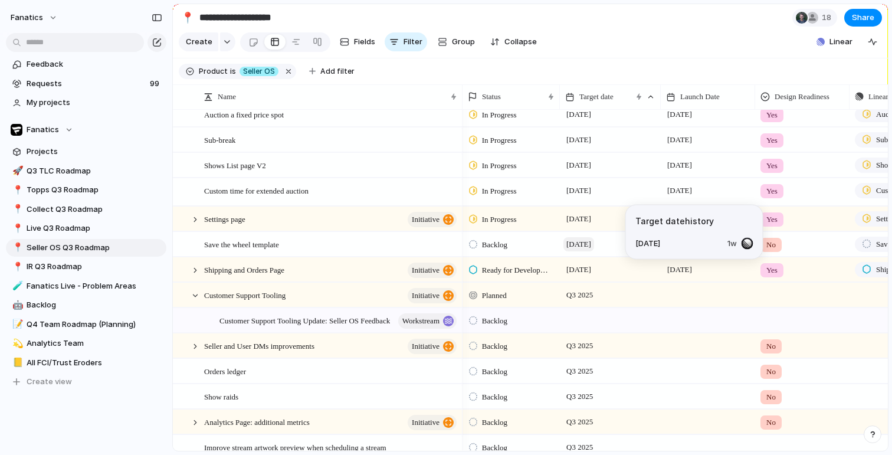
click at [578, 244] on span "[DATE]" at bounding box center [578, 244] width 31 height 14
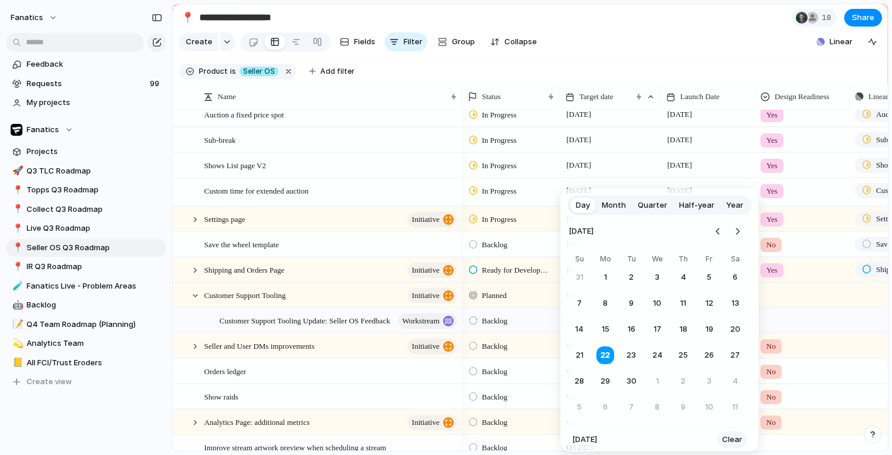
click at [729, 444] on span "Clear" at bounding box center [732, 440] width 20 height 12
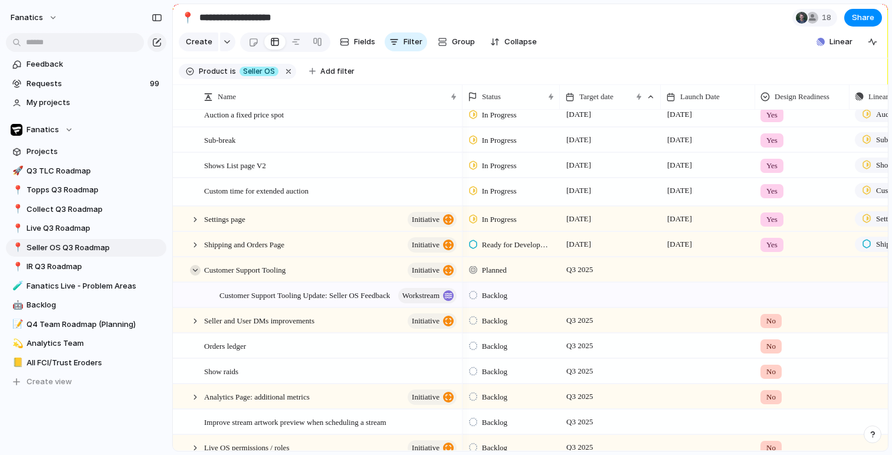
click at [193, 270] on div at bounding box center [195, 270] width 11 height 11
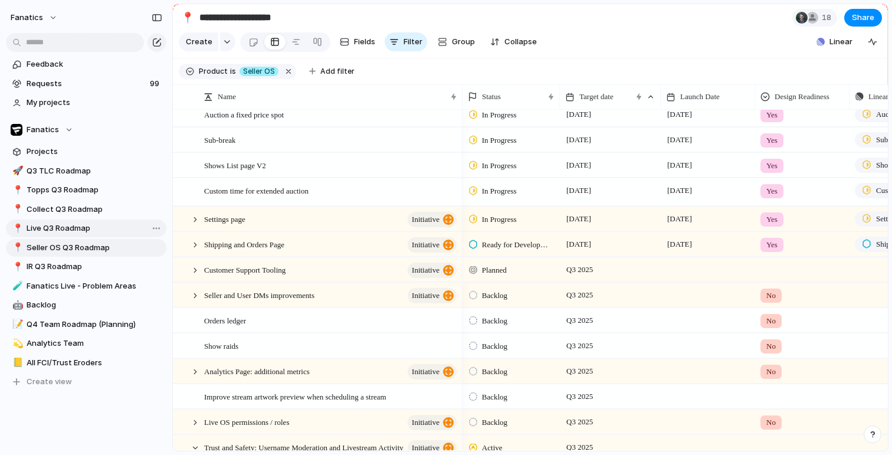
click at [39, 229] on span "Live Q3 Roadmap" at bounding box center [95, 228] width 136 height 12
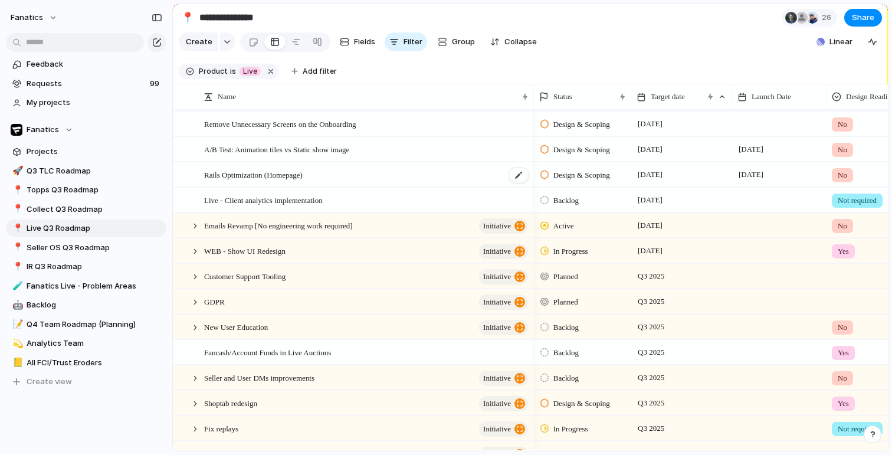
scroll to position [185, 0]
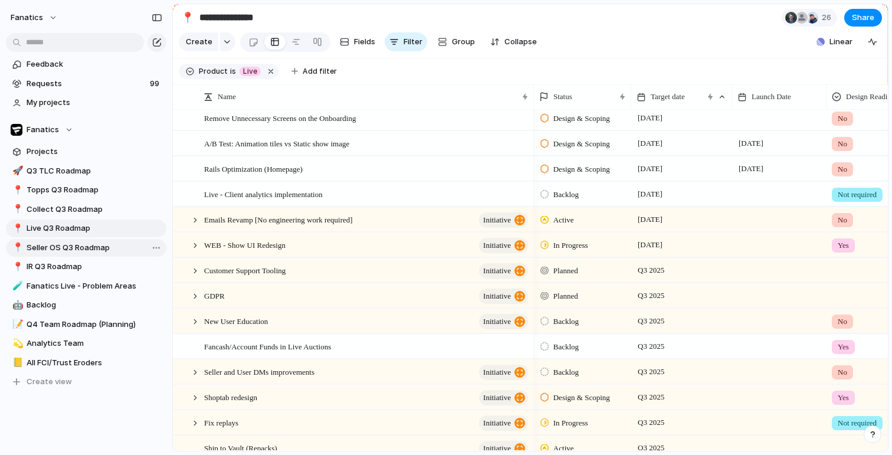
click at [68, 250] on span "Seller OS Q3 Roadmap" at bounding box center [95, 248] width 136 height 12
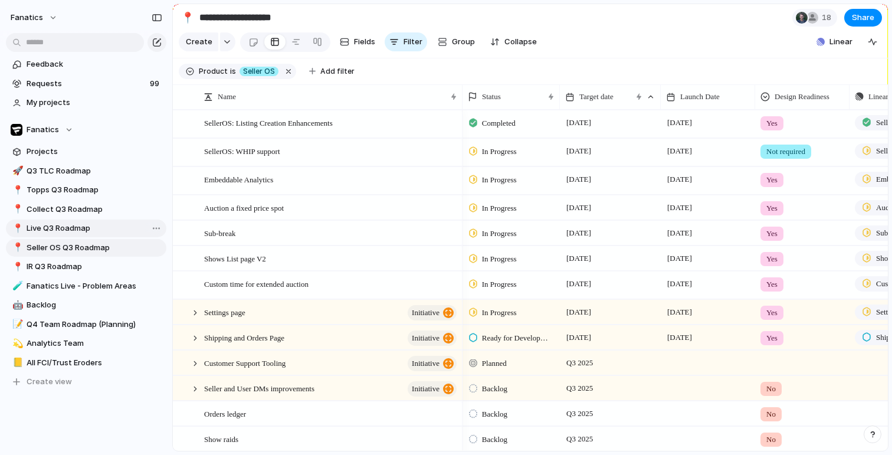
click at [104, 224] on span "Live Q3 Roadmap" at bounding box center [95, 228] width 136 height 12
type input "**********"
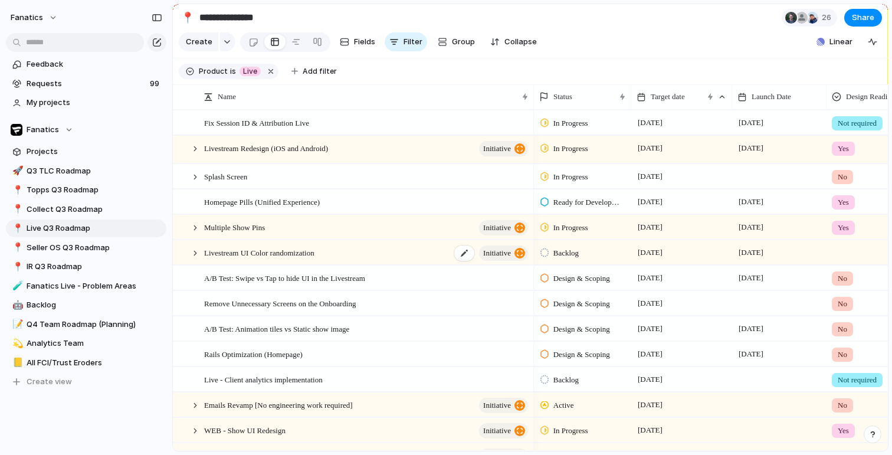
click at [290, 257] on span "Livestream UI Color randomization" at bounding box center [259, 252] width 110 height 14
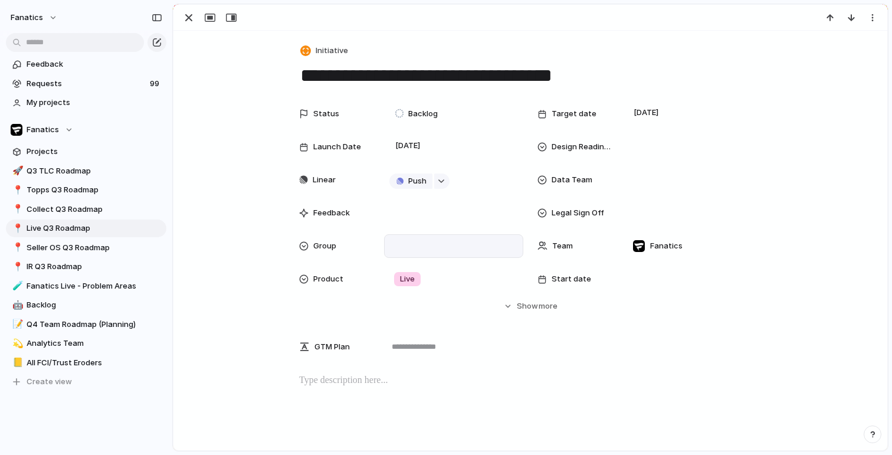
scroll to position [26, 0]
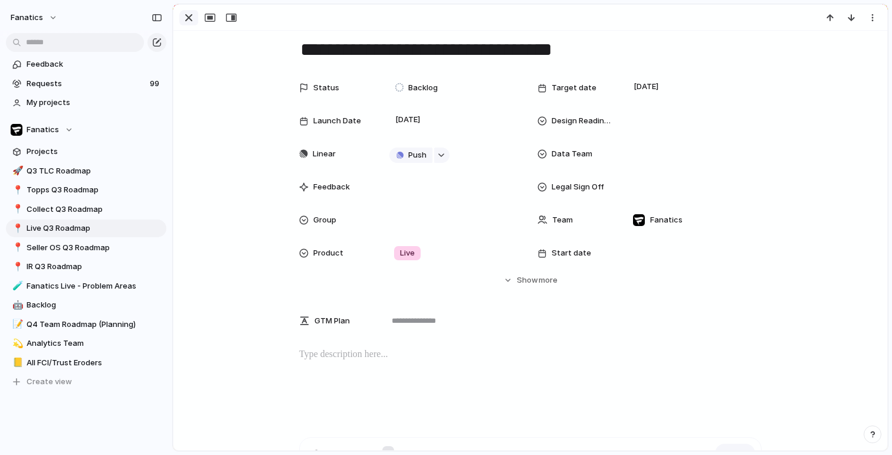
click at [185, 24] on div "button" at bounding box center [189, 18] width 14 height 14
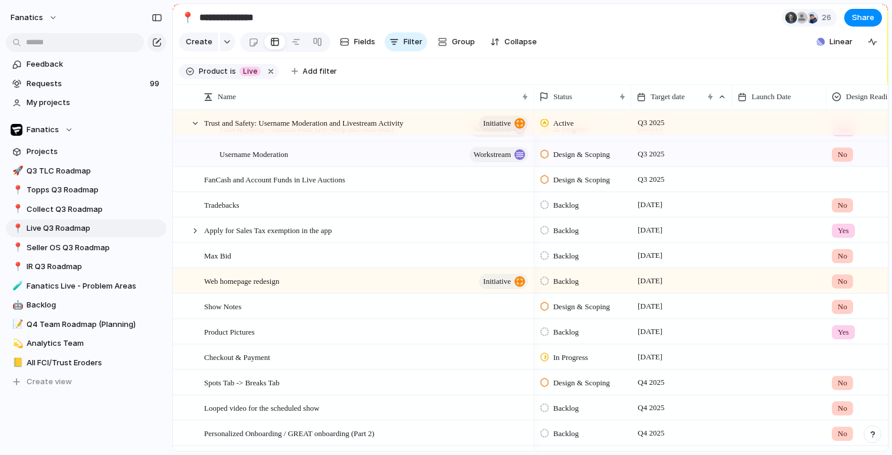
scroll to position [597, 0]
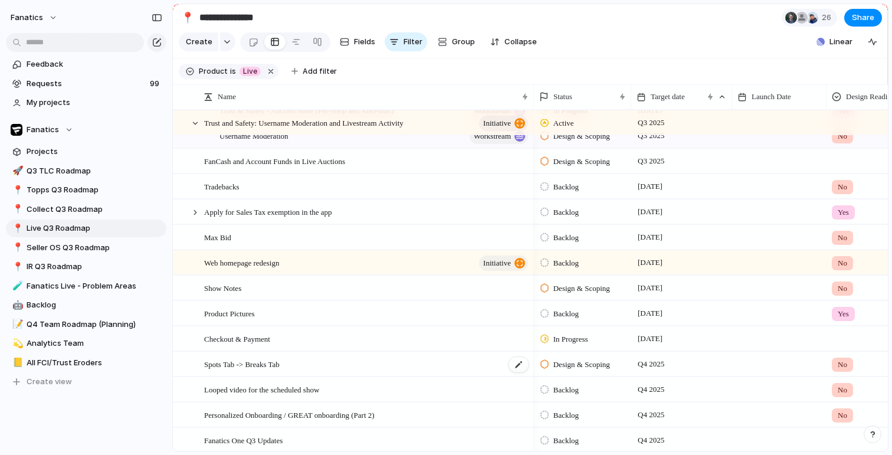
click at [345, 362] on div "Spots Tab -> Breaks Tab" at bounding box center [367, 364] width 326 height 24
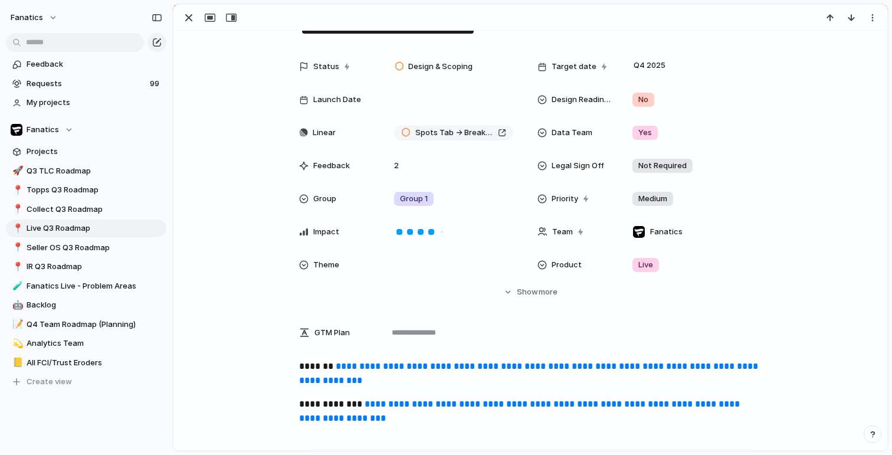
click at [378, 363] on link "**********" at bounding box center [529, 373] width 461 height 23
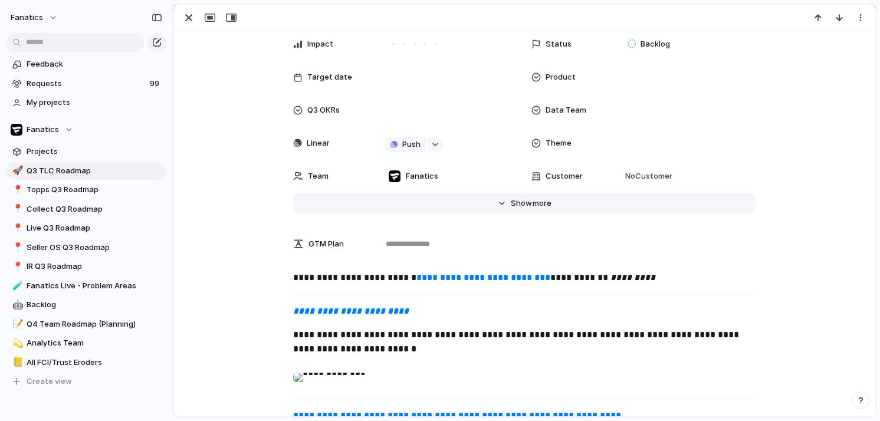
scroll to position [93, 0]
click at [510, 202] on button "Hide Show more" at bounding box center [524, 202] width 463 height 21
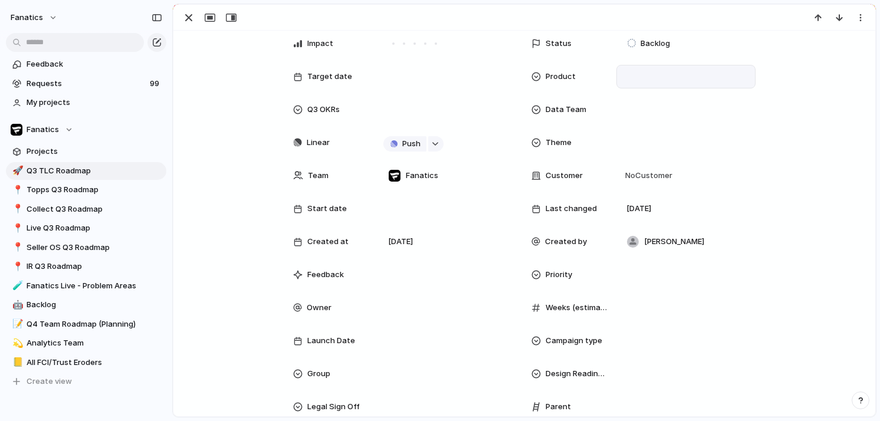
click at [644, 82] on div at bounding box center [686, 76] width 129 height 13
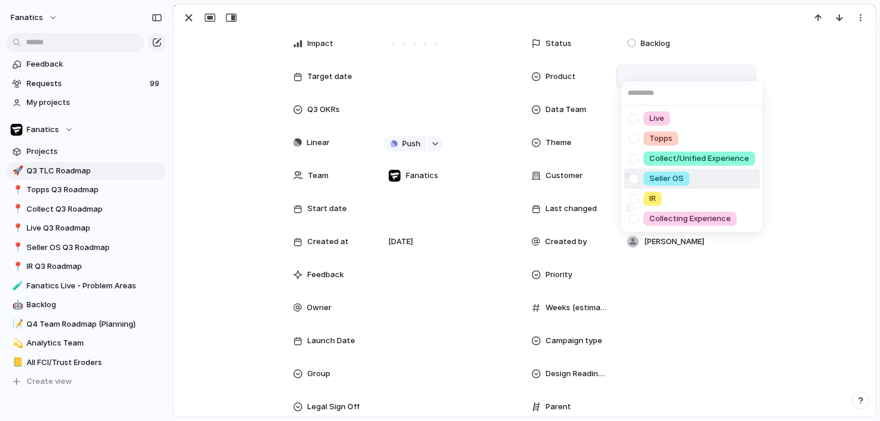
click at [632, 180] on div at bounding box center [634, 179] width 21 height 21
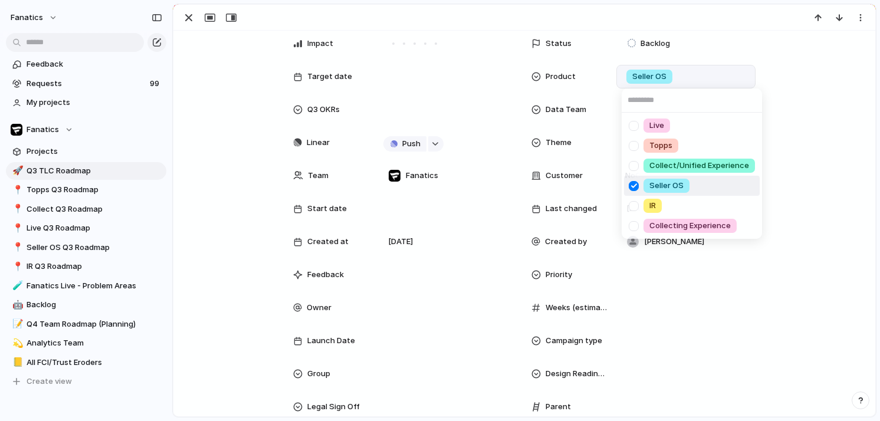
click at [217, 290] on div "Live Topps Collect/Unified Experience Seller OS IR Collecting Experience" at bounding box center [440, 210] width 880 height 421
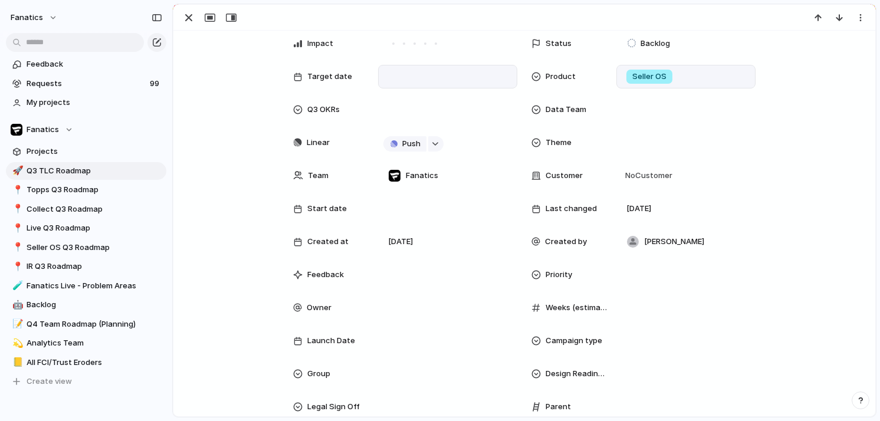
click at [407, 74] on div at bounding box center [447, 76] width 129 height 13
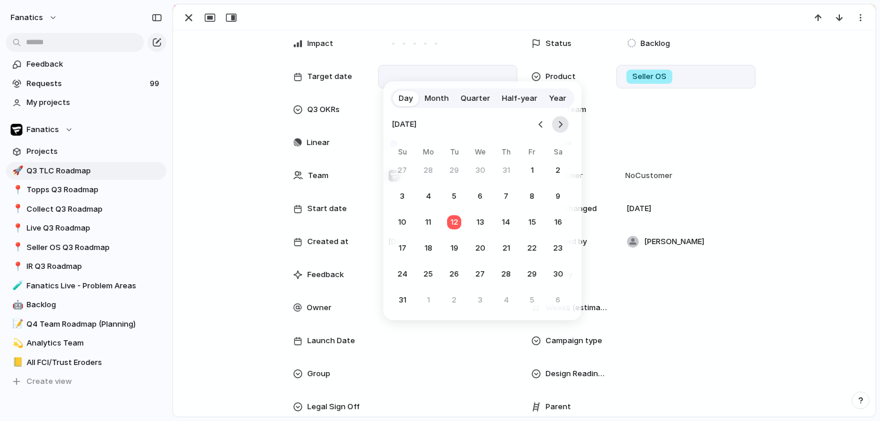
click at [565, 120] on button "Go to the Next Month" at bounding box center [560, 124] width 17 height 17
click at [465, 99] on span "Quarter" at bounding box center [475, 99] width 29 height 12
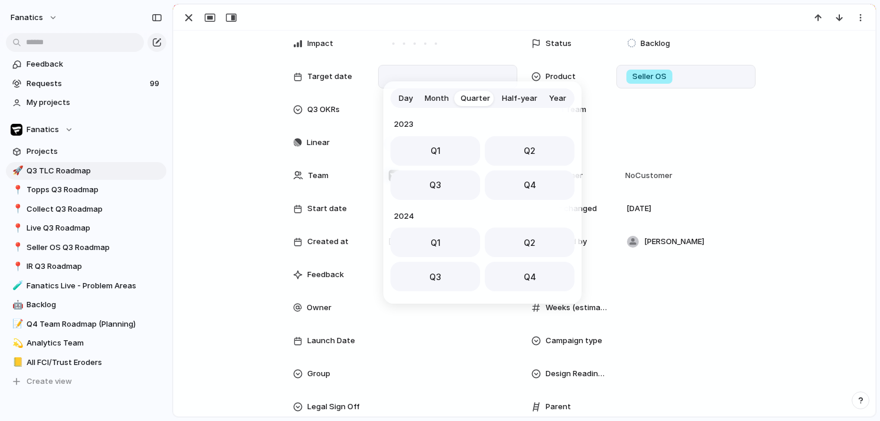
scroll to position [187, 0]
click at [524, 176] on span "Q4" at bounding box center [530, 181] width 12 height 12
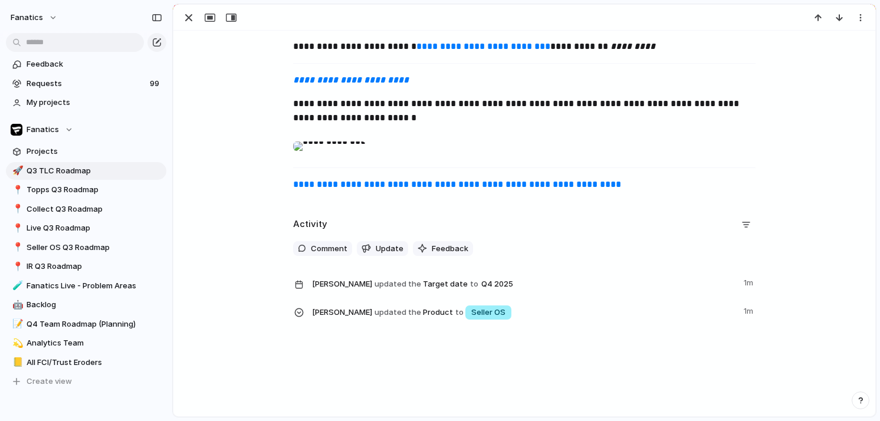
scroll to position [582, 0]
